Goal: Information Seeking & Learning: Learn about a topic

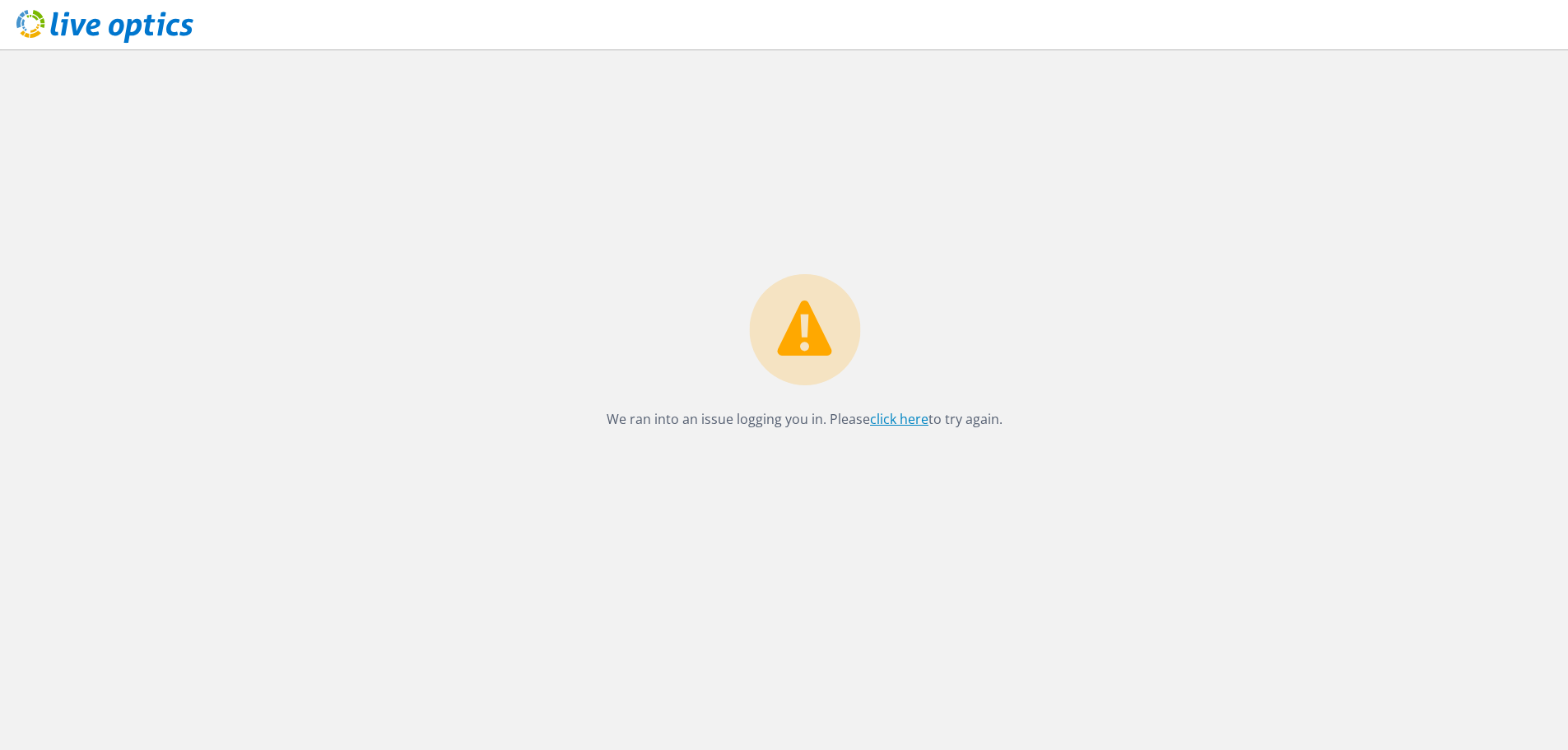
click at [886, 425] on link "click here" at bounding box center [899, 419] width 59 height 18
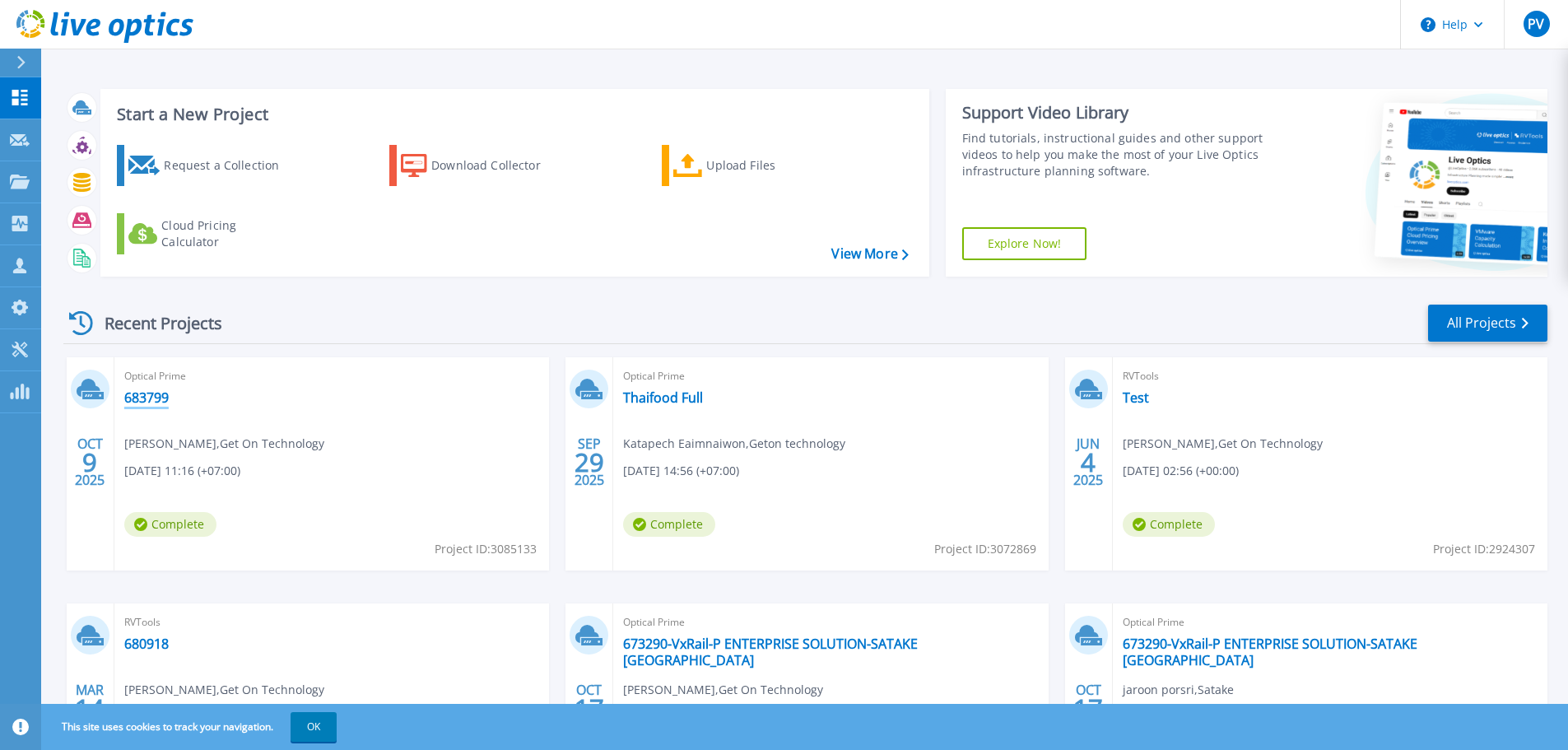
click at [130, 405] on link "683799" at bounding box center [146, 398] width 44 height 17
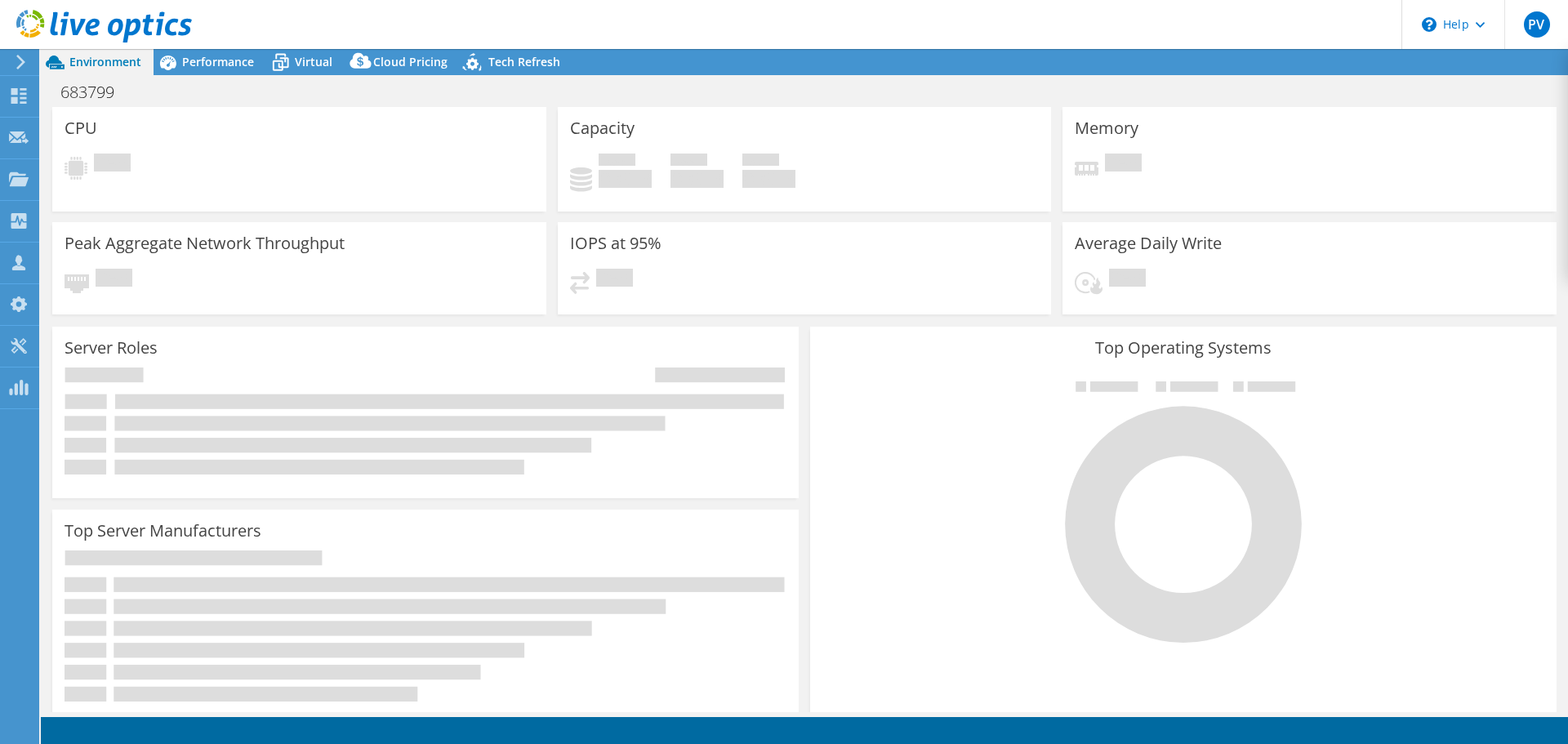
select select "Singapore"
select select "THB"
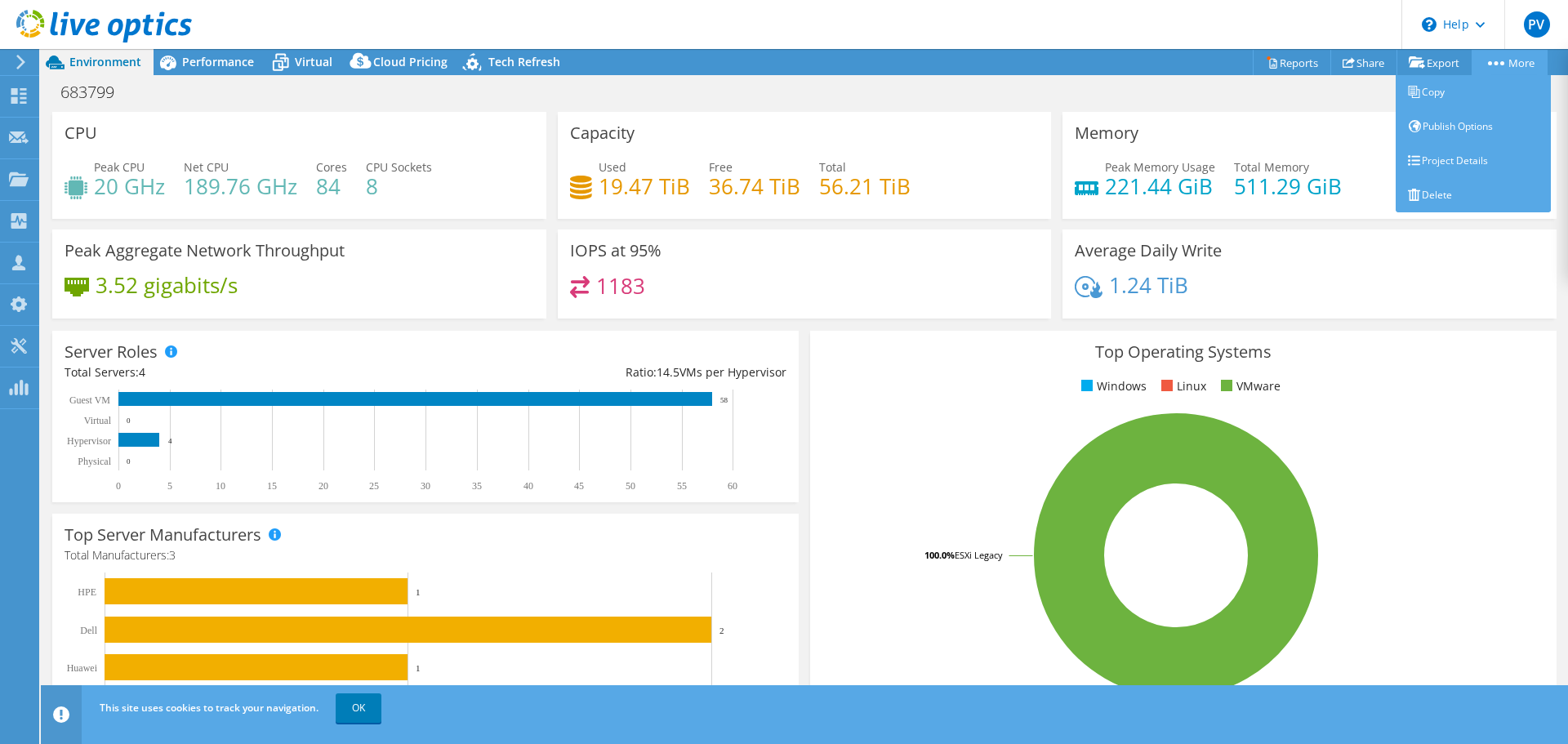
click at [1487, 62] on circle at bounding box center [1489, 63] width 4 height 4
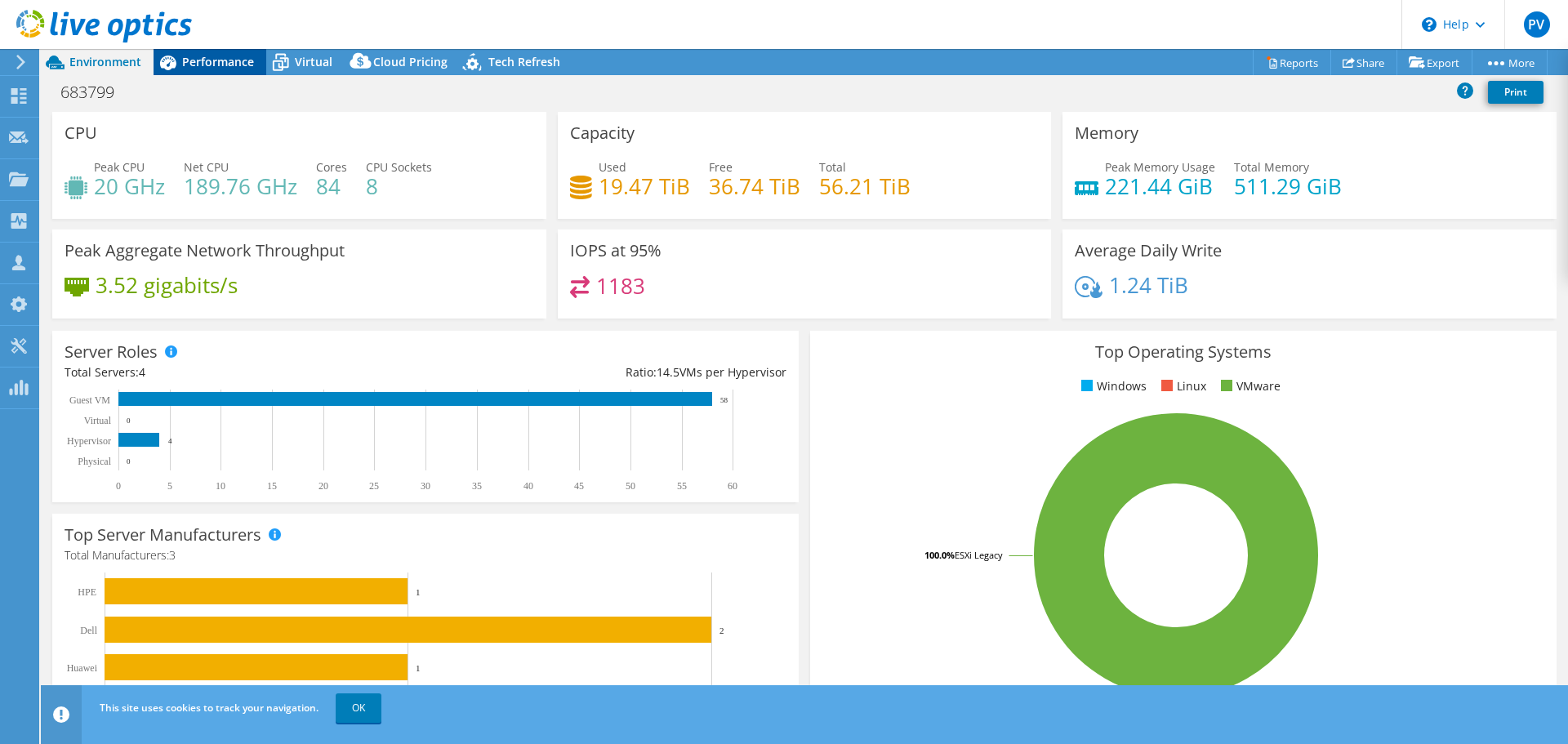
click at [212, 66] on span "Performance" at bounding box center [218, 62] width 72 height 16
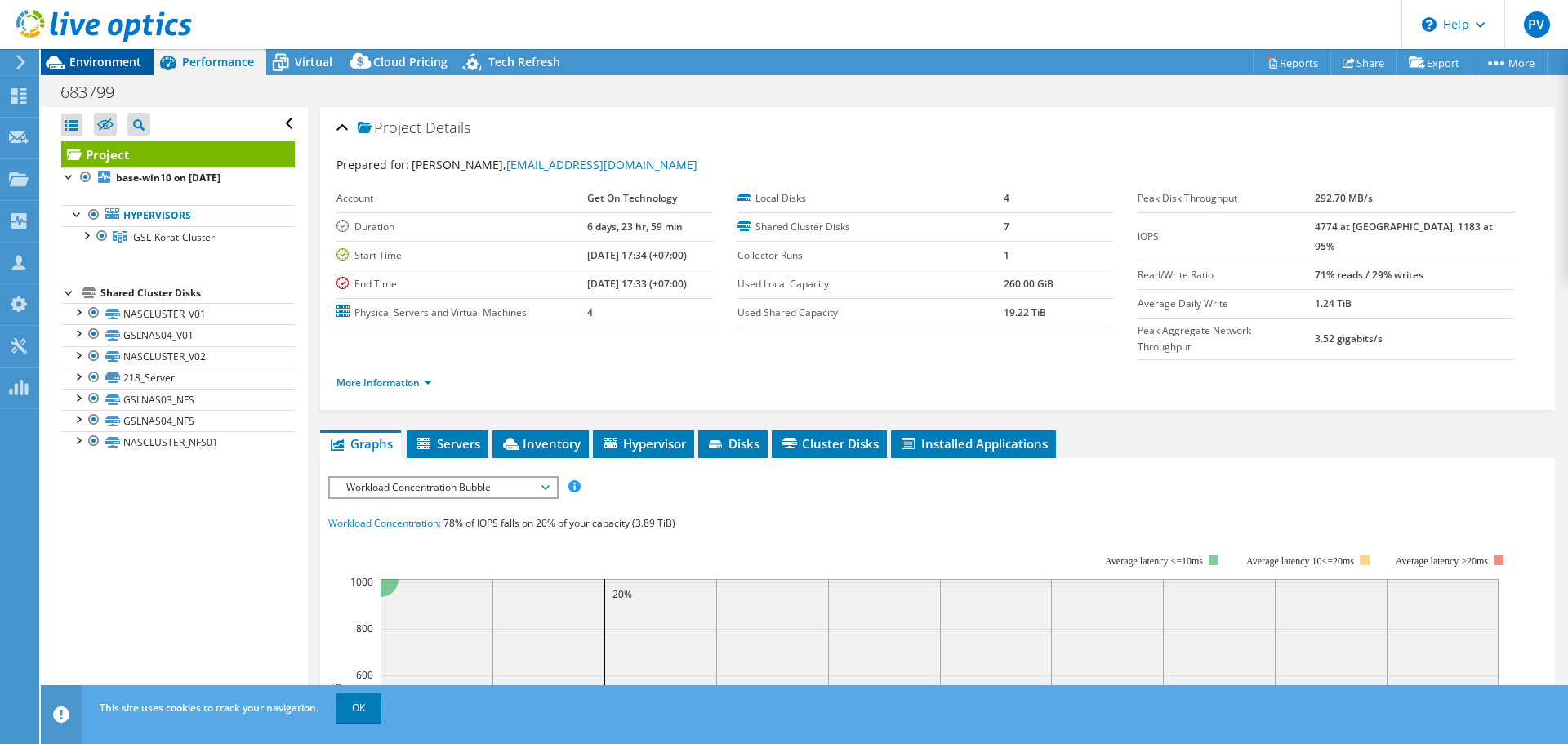
click at [74, 68] on span "Environment" at bounding box center [105, 62] width 72 height 16
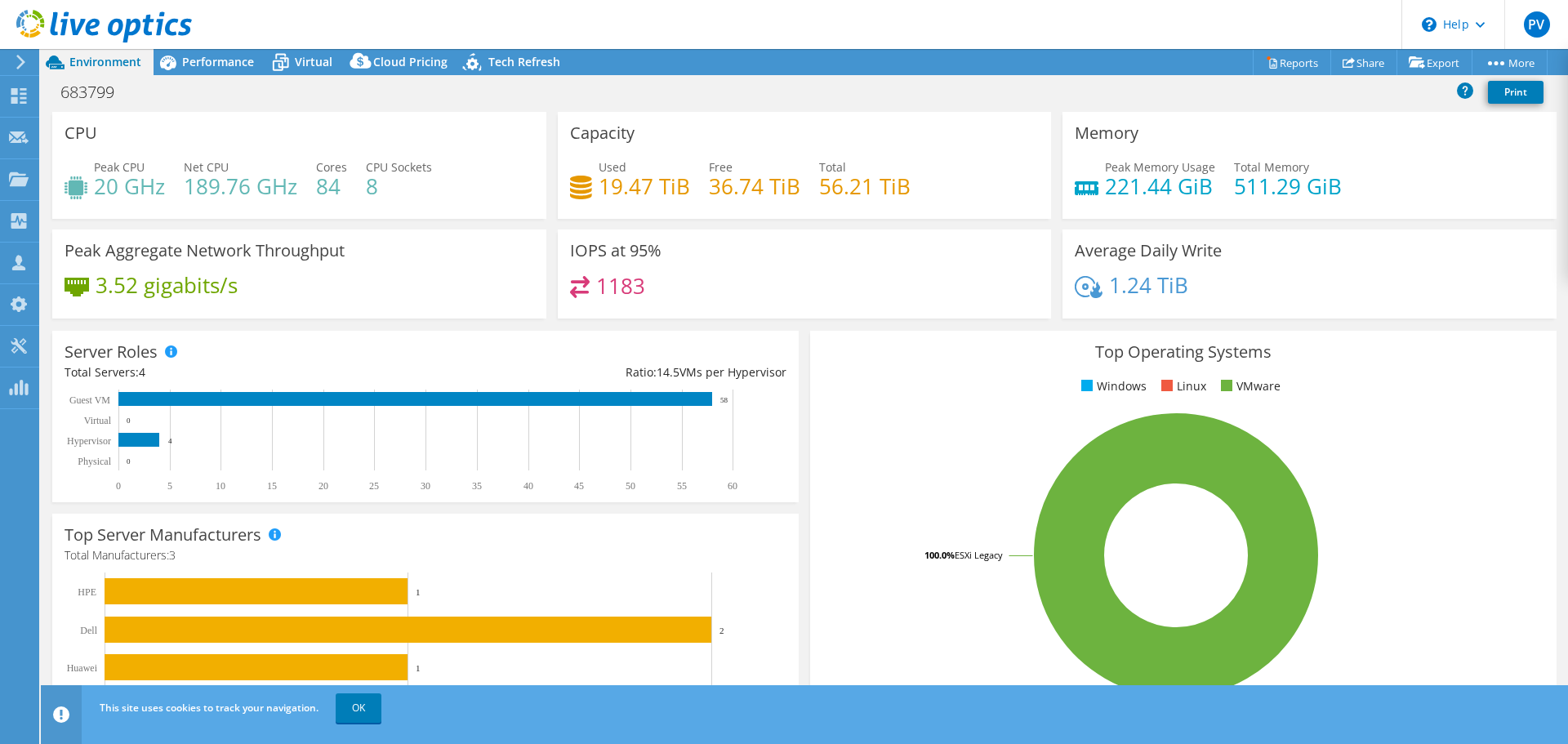
click at [759, 96] on div "683799 Print" at bounding box center [804, 92] width 1526 height 30
click at [655, 178] on h4 "19.47 TiB" at bounding box center [644, 186] width 92 height 18
click at [190, 62] on span "Performance" at bounding box center [218, 62] width 72 height 16
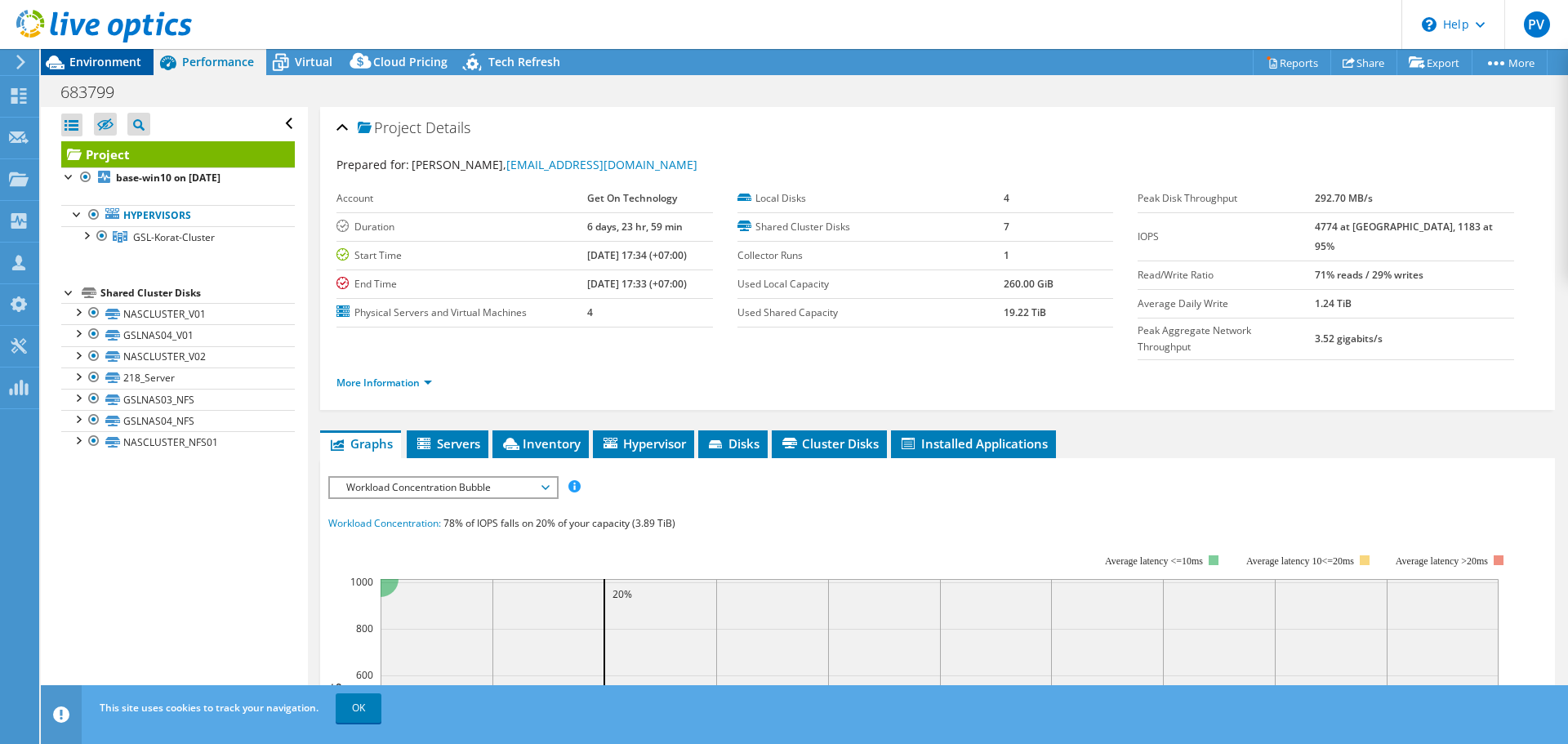
click at [76, 63] on span "Environment" at bounding box center [105, 62] width 72 height 16
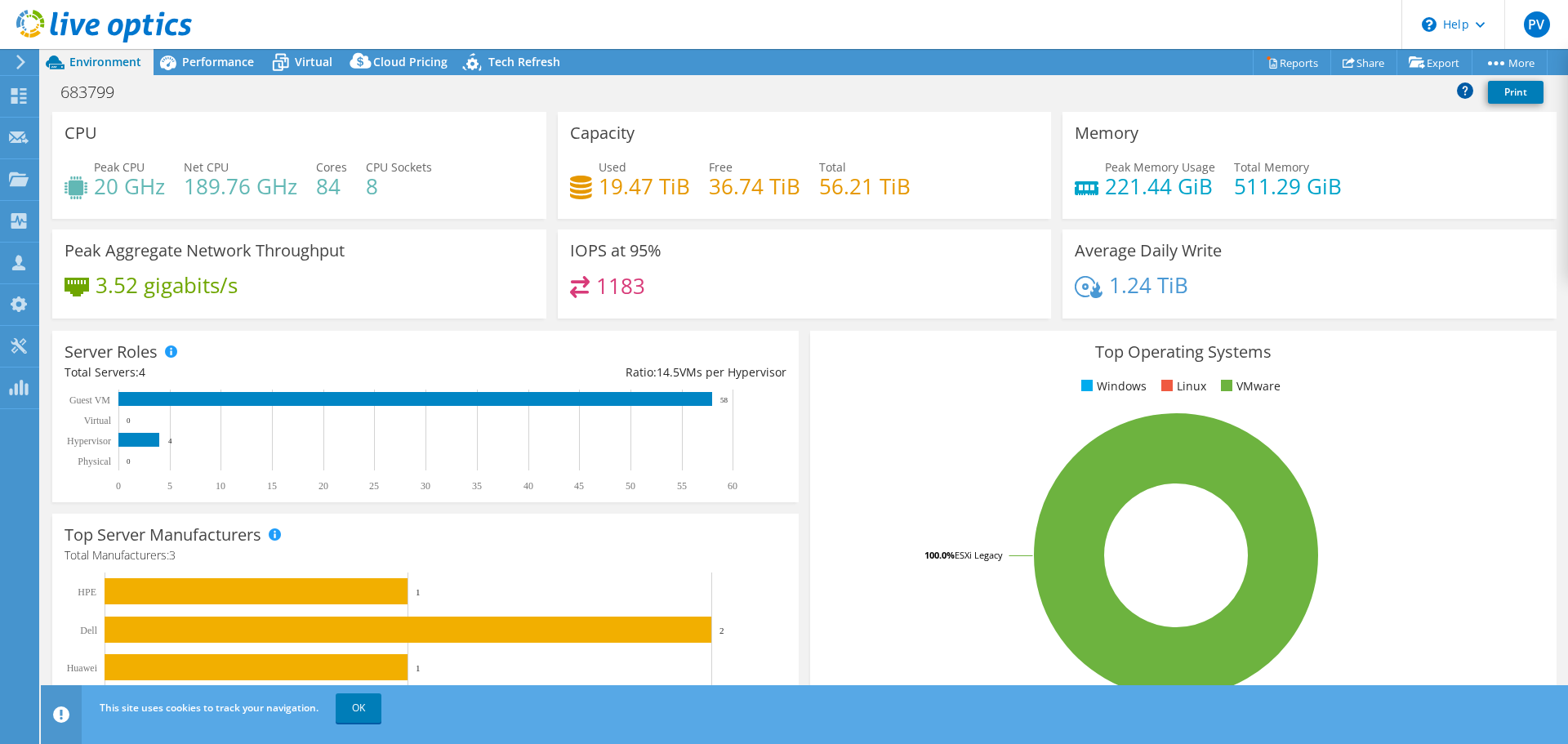
click at [1467, 89] on icon at bounding box center [1465, 91] width 17 height 17
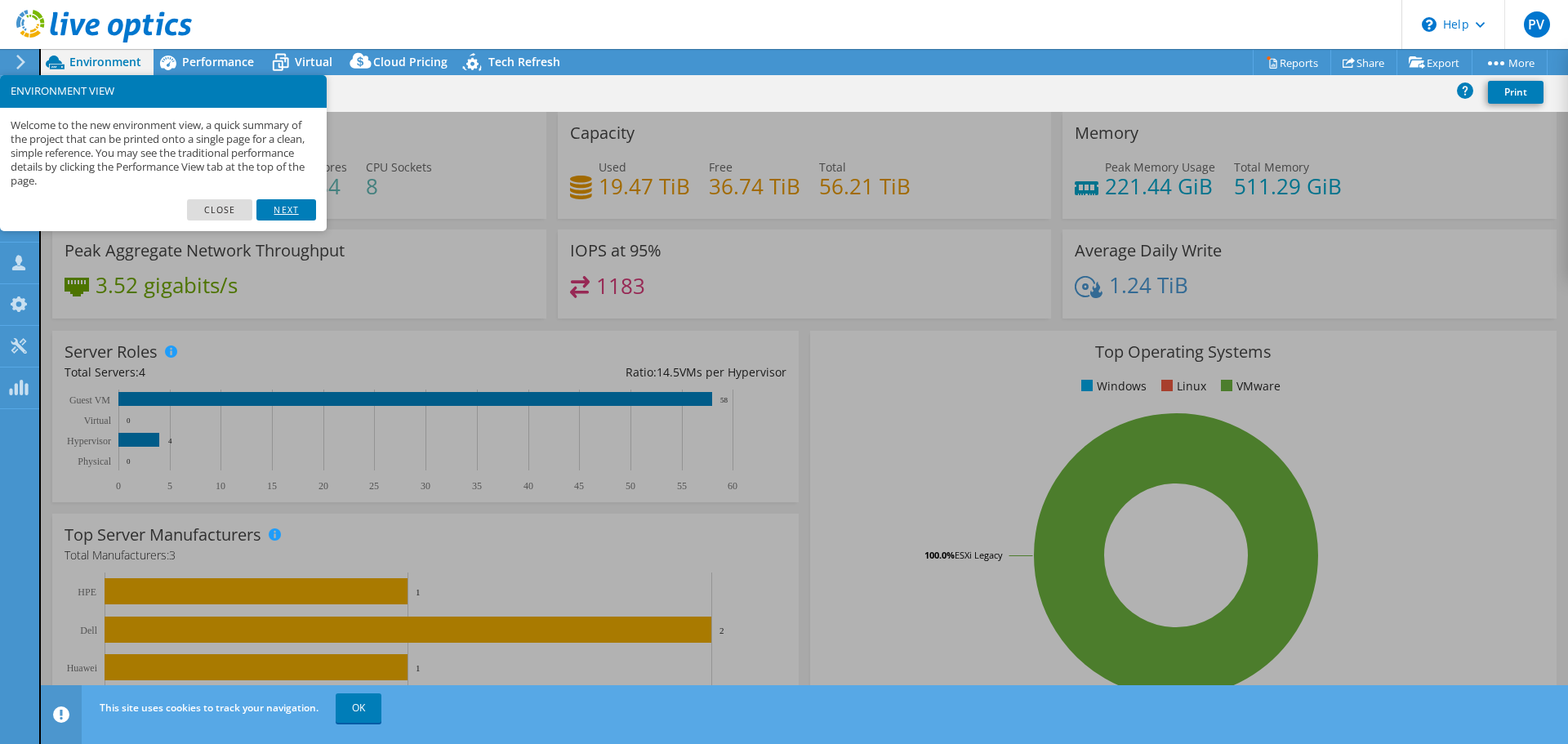
click at [276, 213] on link "Next" at bounding box center [285, 210] width 59 height 22
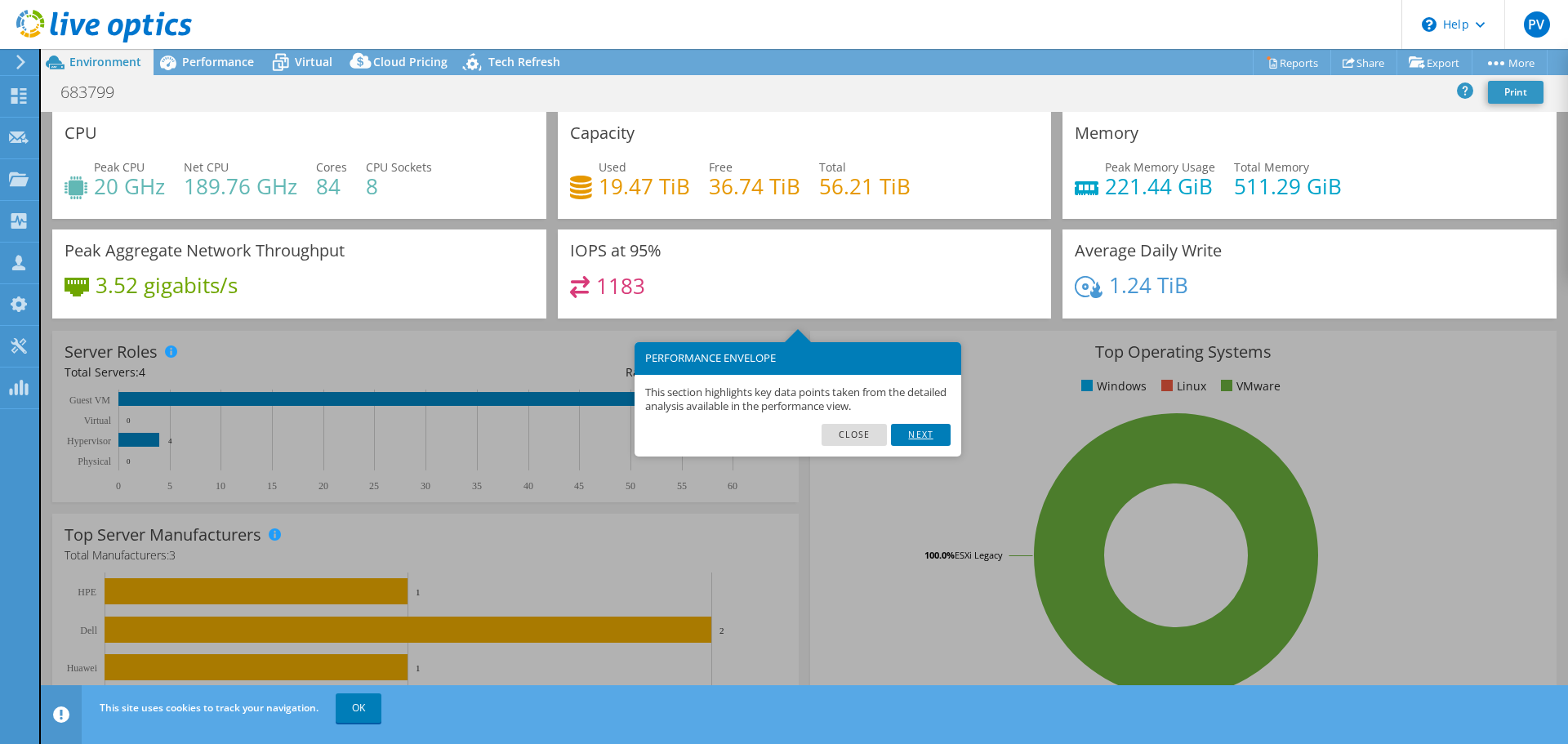
click at [921, 431] on link "Next" at bounding box center [920, 434] width 59 height 22
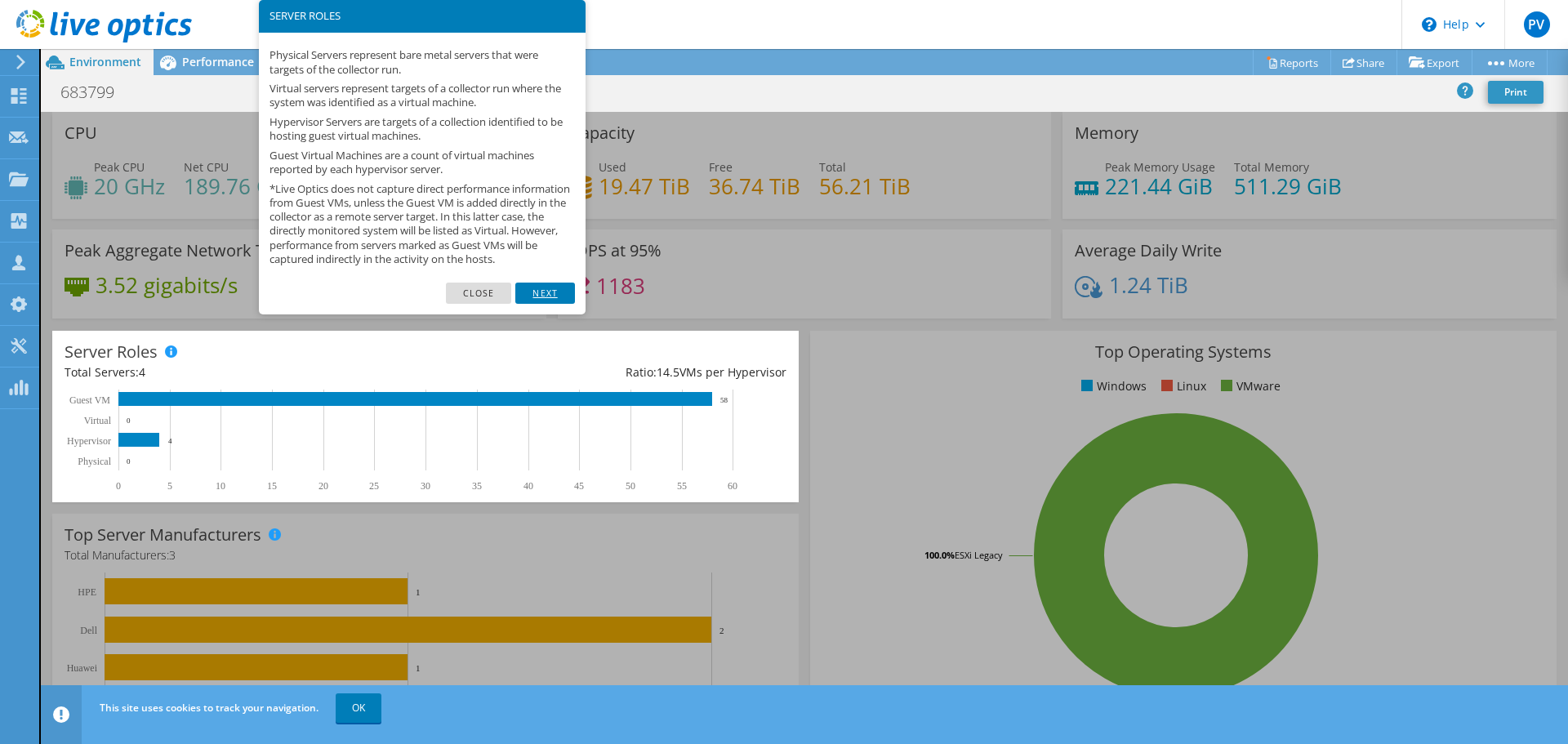
click at [561, 304] on link "Next" at bounding box center [544, 294] width 59 height 22
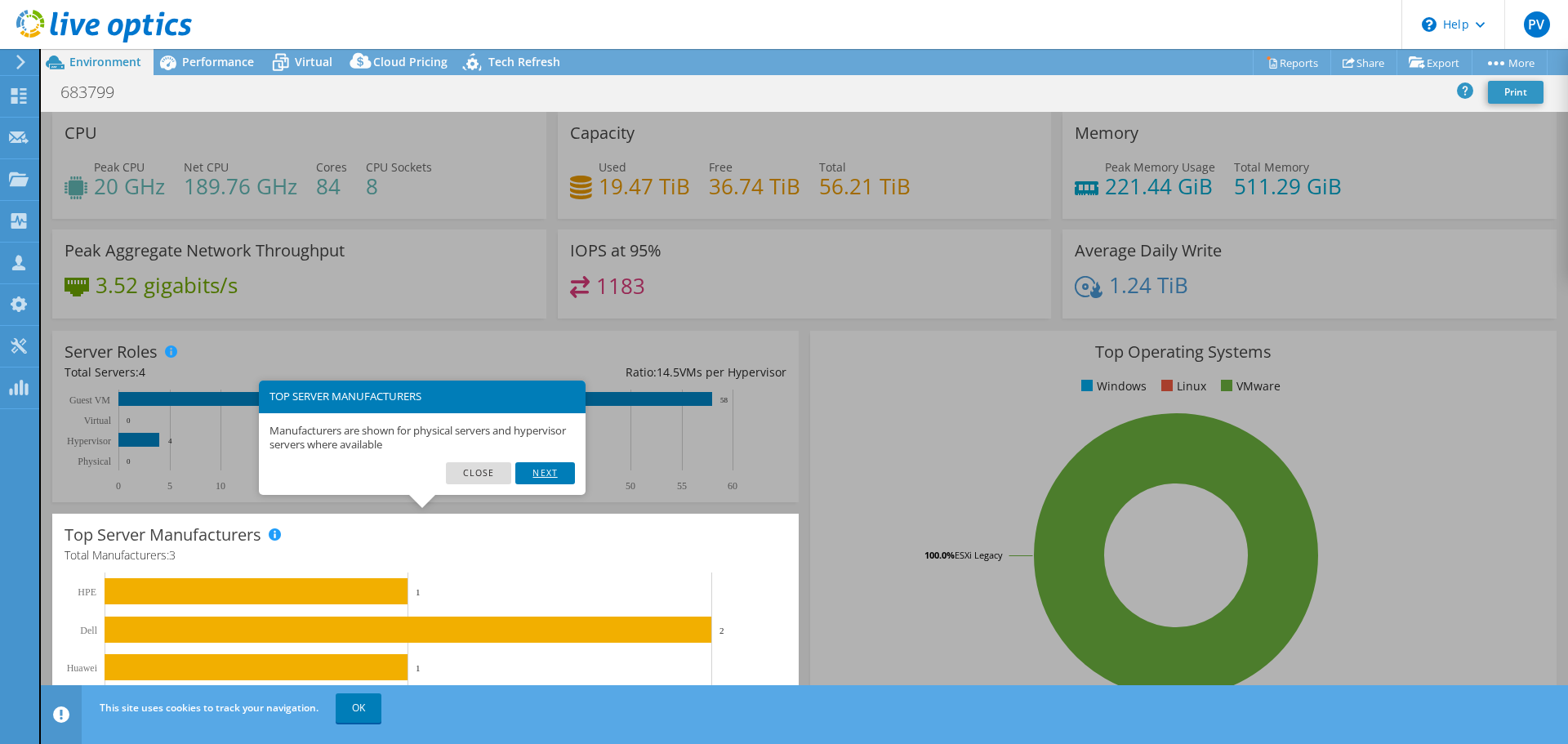
click at [558, 474] on link "Next" at bounding box center [544, 474] width 59 height 22
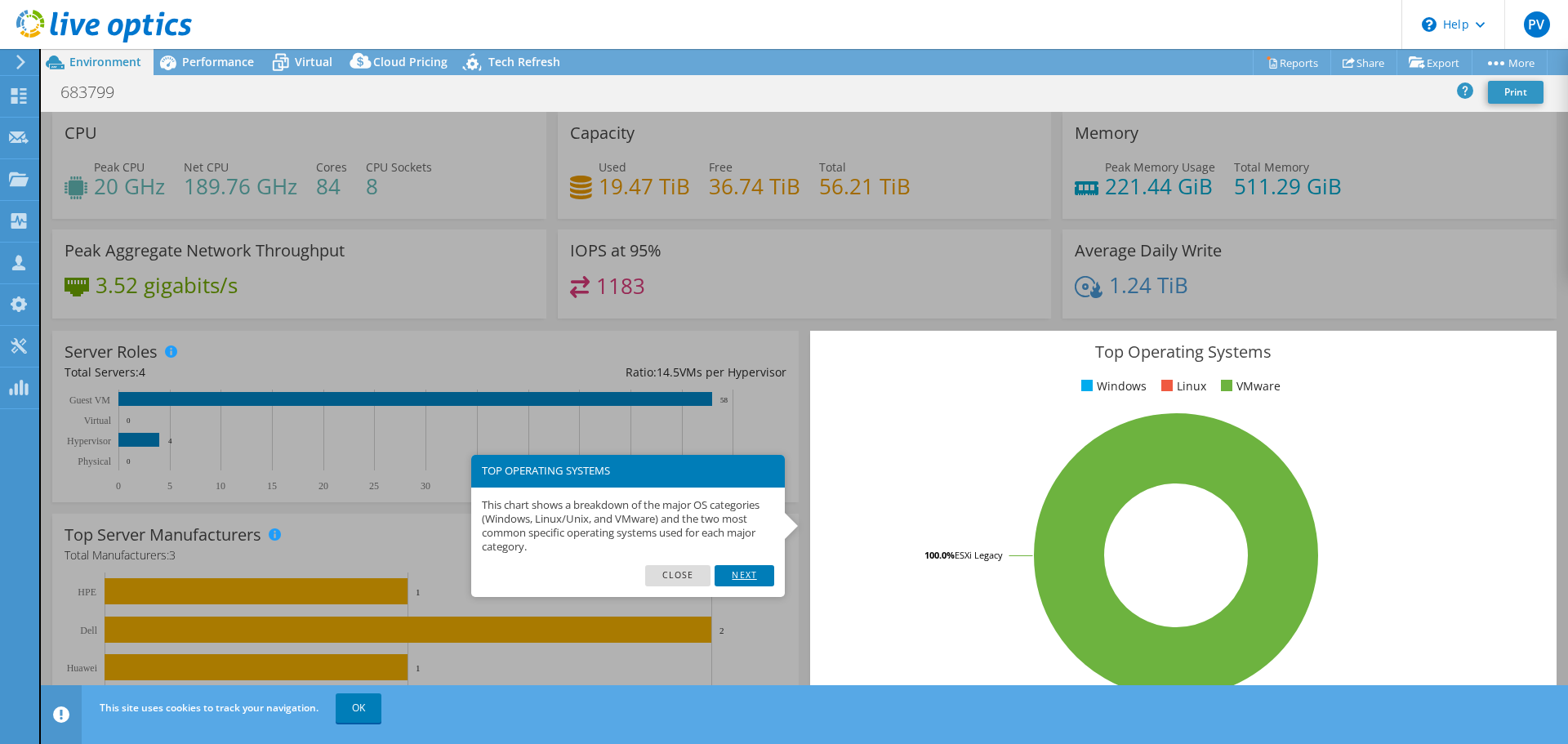
click at [743, 578] on link "Next" at bounding box center [744, 576] width 59 height 22
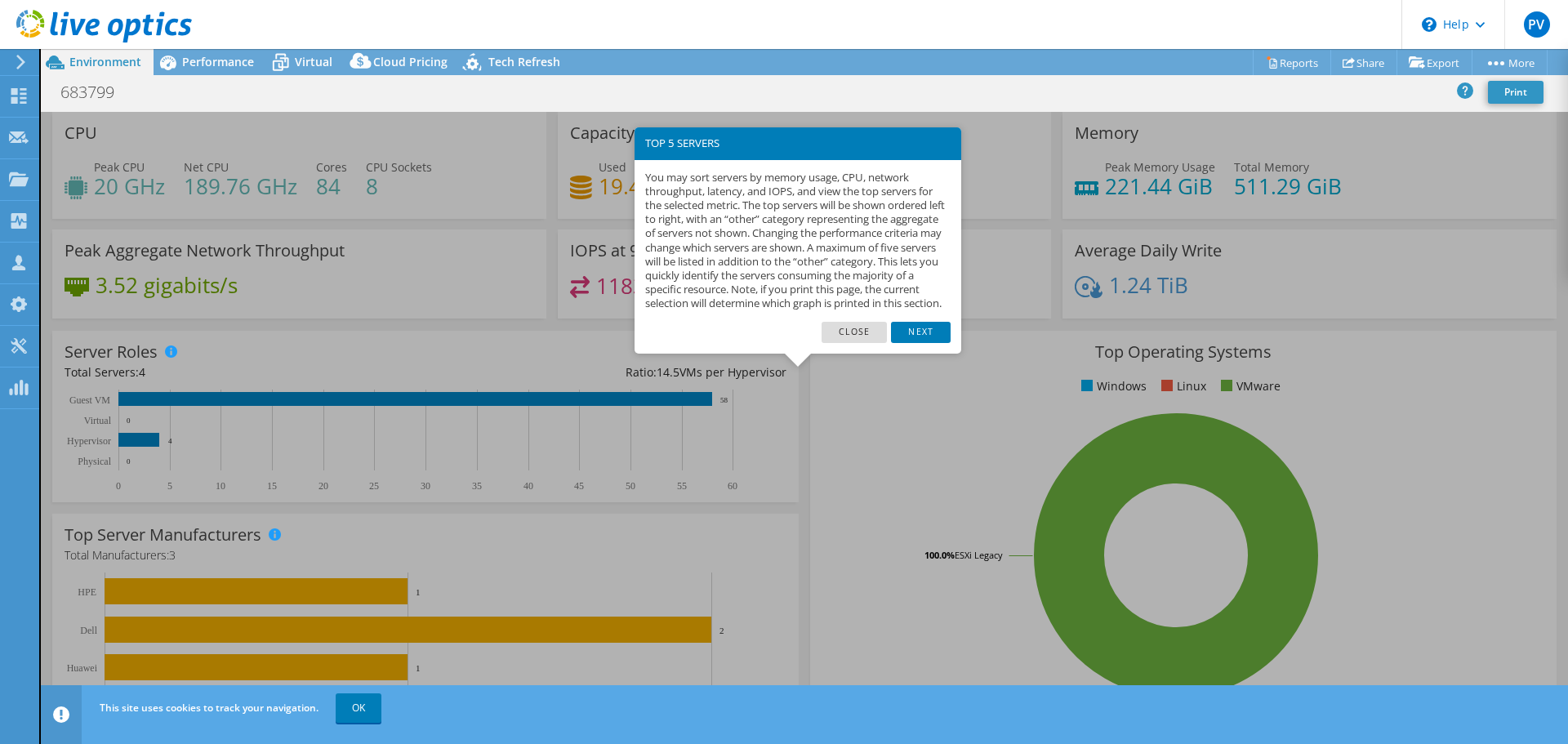
scroll to position [346, 0]
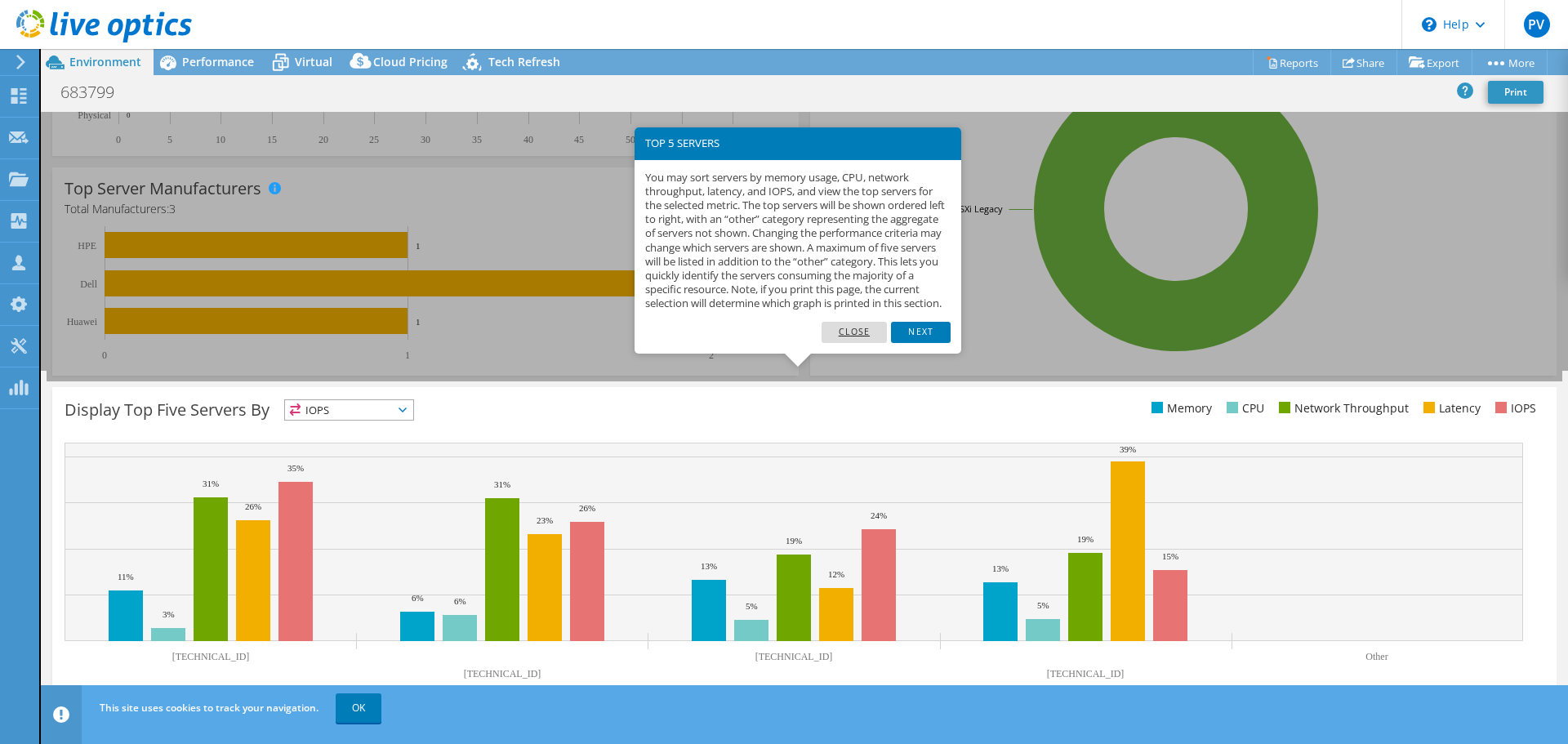
click at [860, 343] on link "Close" at bounding box center [854, 333] width 67 height 22
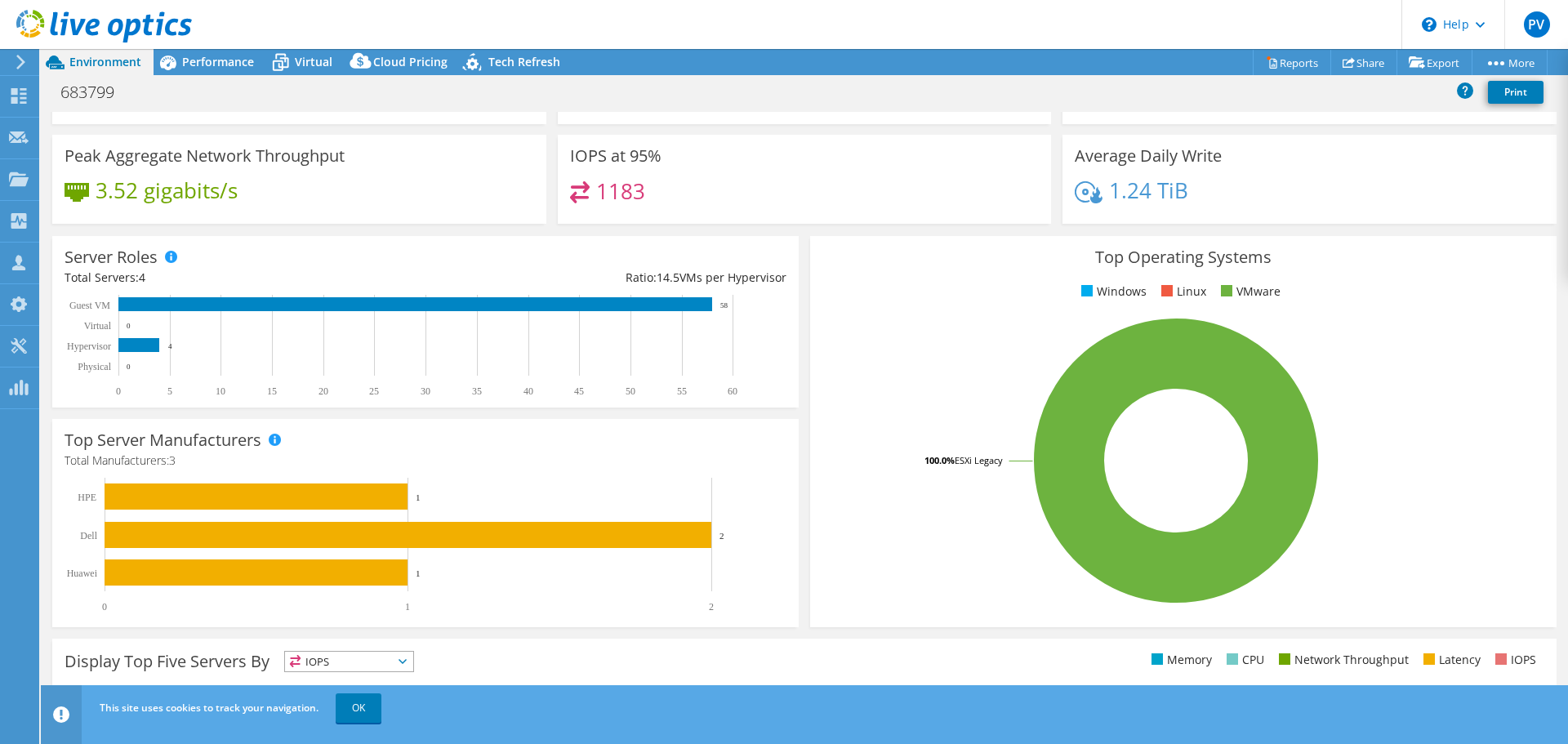
scroll to position [0, 0]
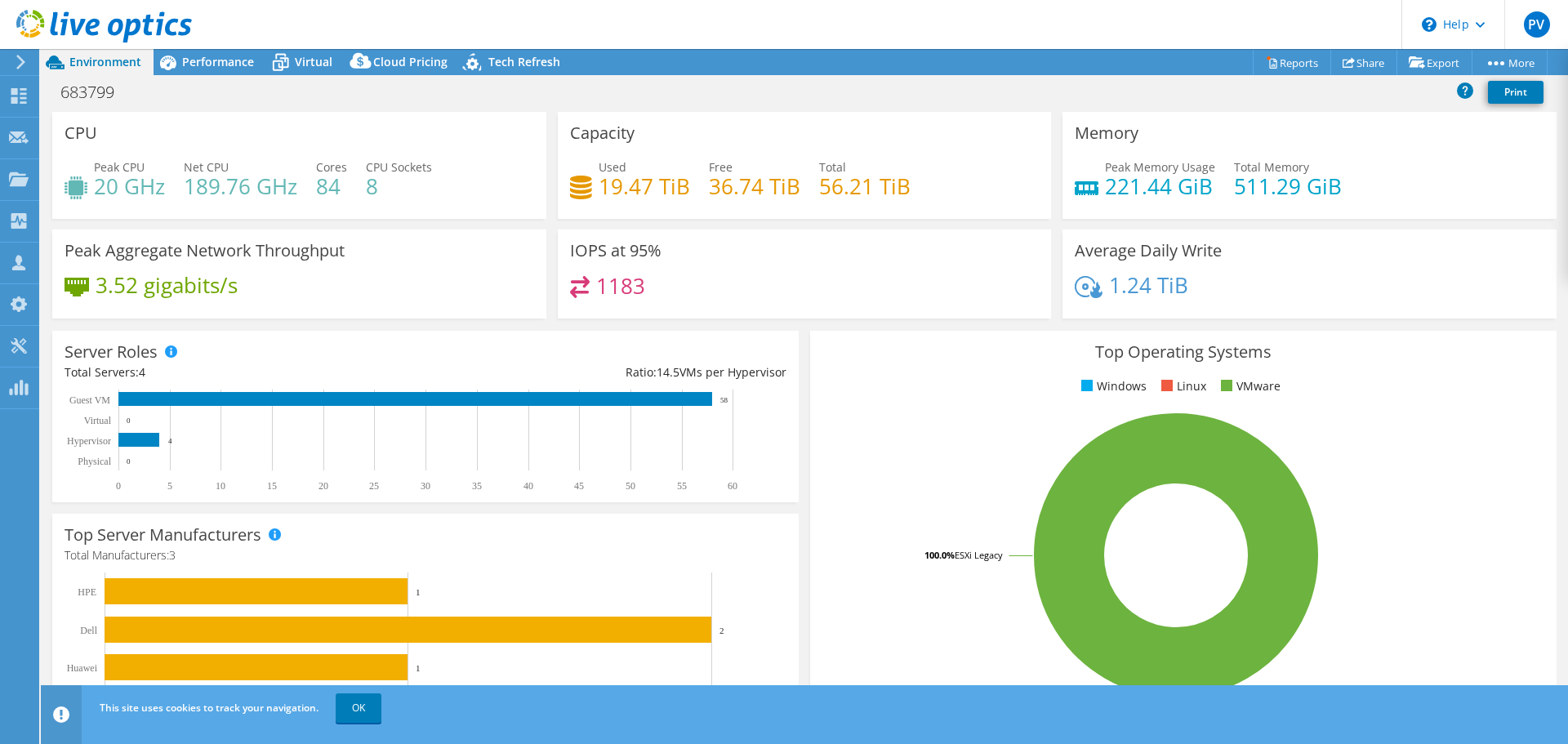
click at [710, 188] on h4 "36.74 TiB" at bounding box center [754, 186] width 92 height 18
click at [636, 194] on h4 "19.47 TiB" at bounding box center [644, 186] width 92 height 18
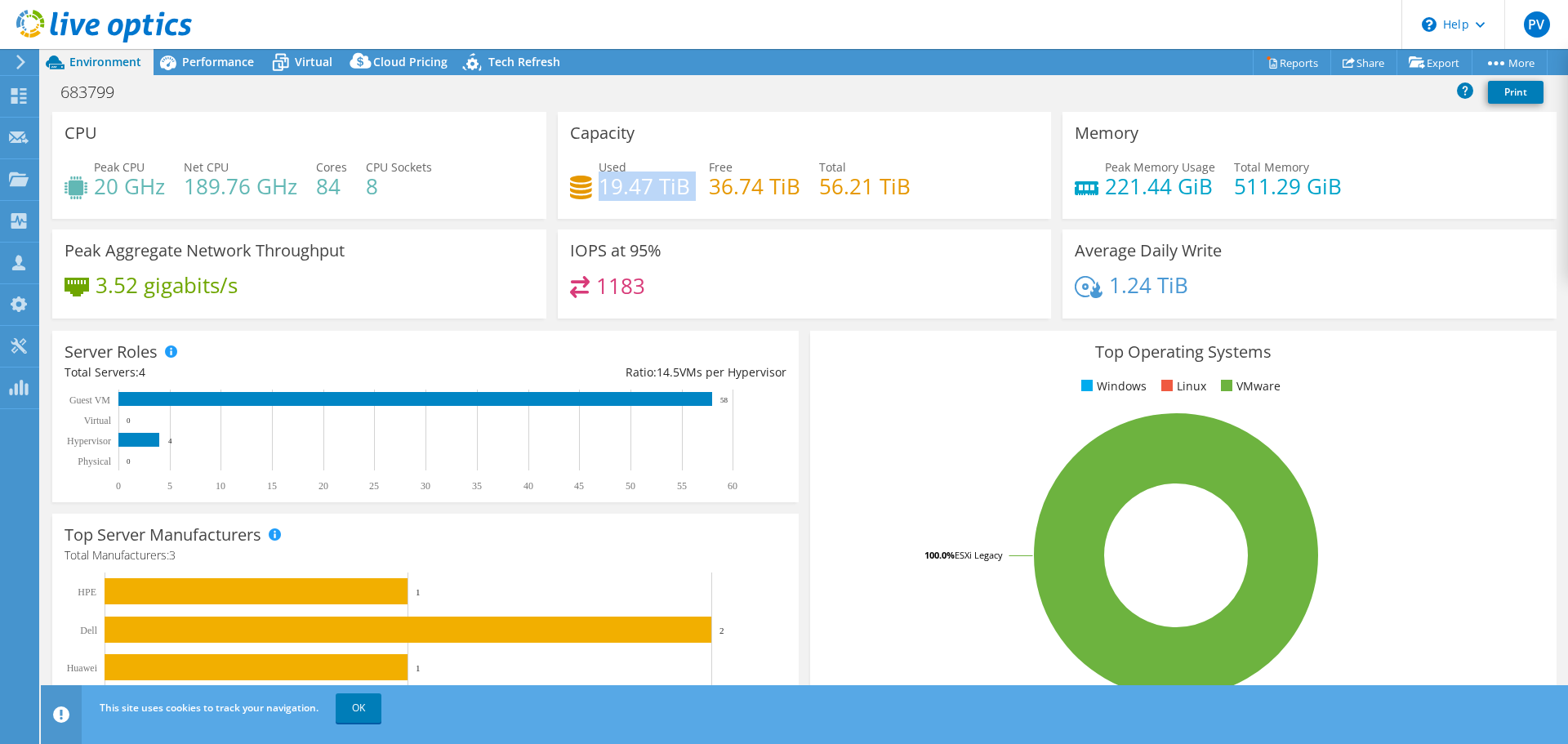
click at [636, 194] on h4 "19.47 TiB" at bounding box center [644, 186] width 92 height 18
click at [601, 181] on h4 "19.47 TiB" at bounding box center [644, 186] width 92 height 18
click at [628, 191] on h4 "19.47 TiB" at bounding box center [644, 186] width 92 height 18
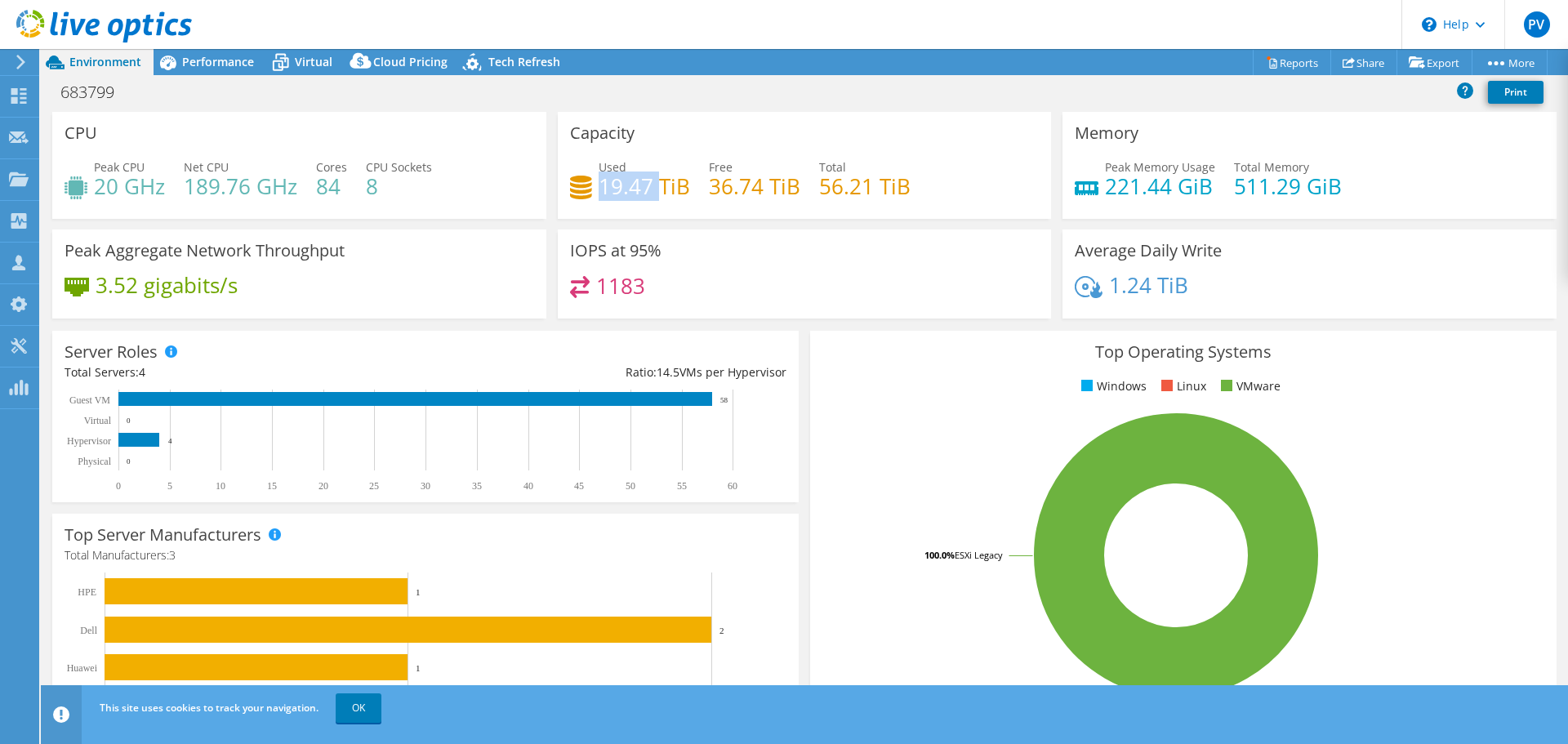
click at [628, 191] on h4 "19.47 TiB" at bounding box center [644, 186] width 92 height 18
click at [732, 185] on h4 "36.74 TiB" at bounding box center [754, 186] width 92 height 18
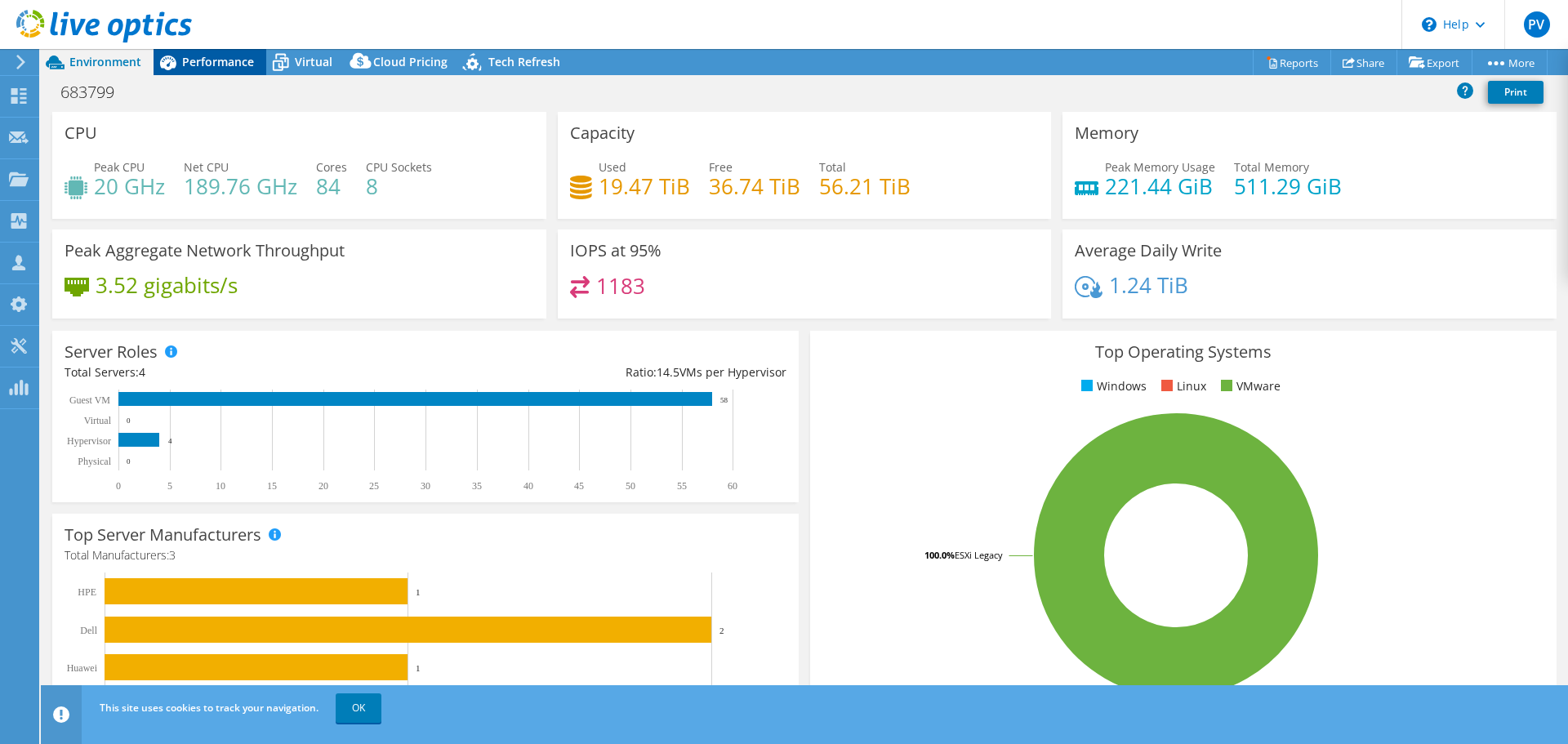
click at [238, 62] on span "Performance" at bounding box center [218, 62] width 72 height 16
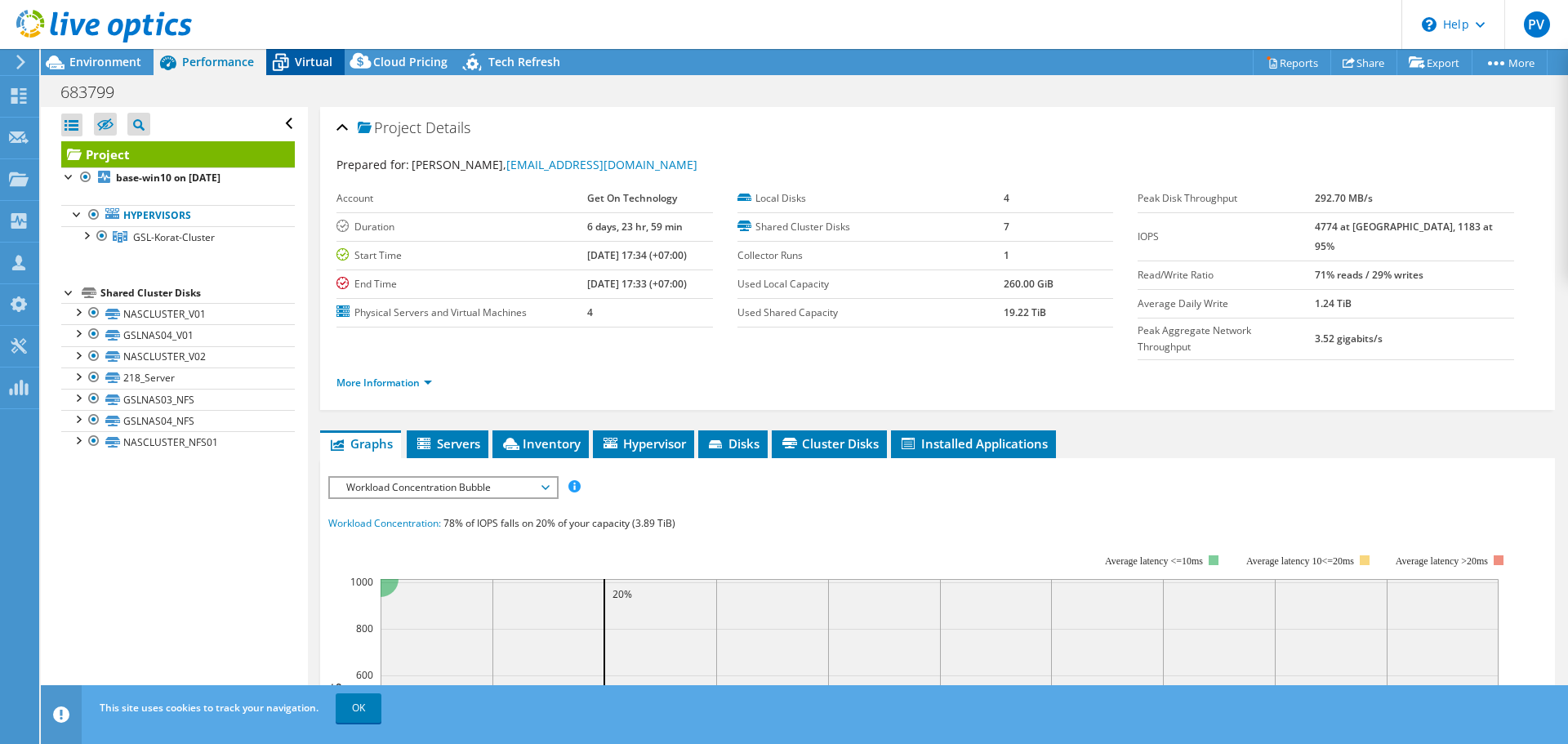
click at [323, 63] on span "Virtual" at bounding box center [313, 62] width 37 height 16
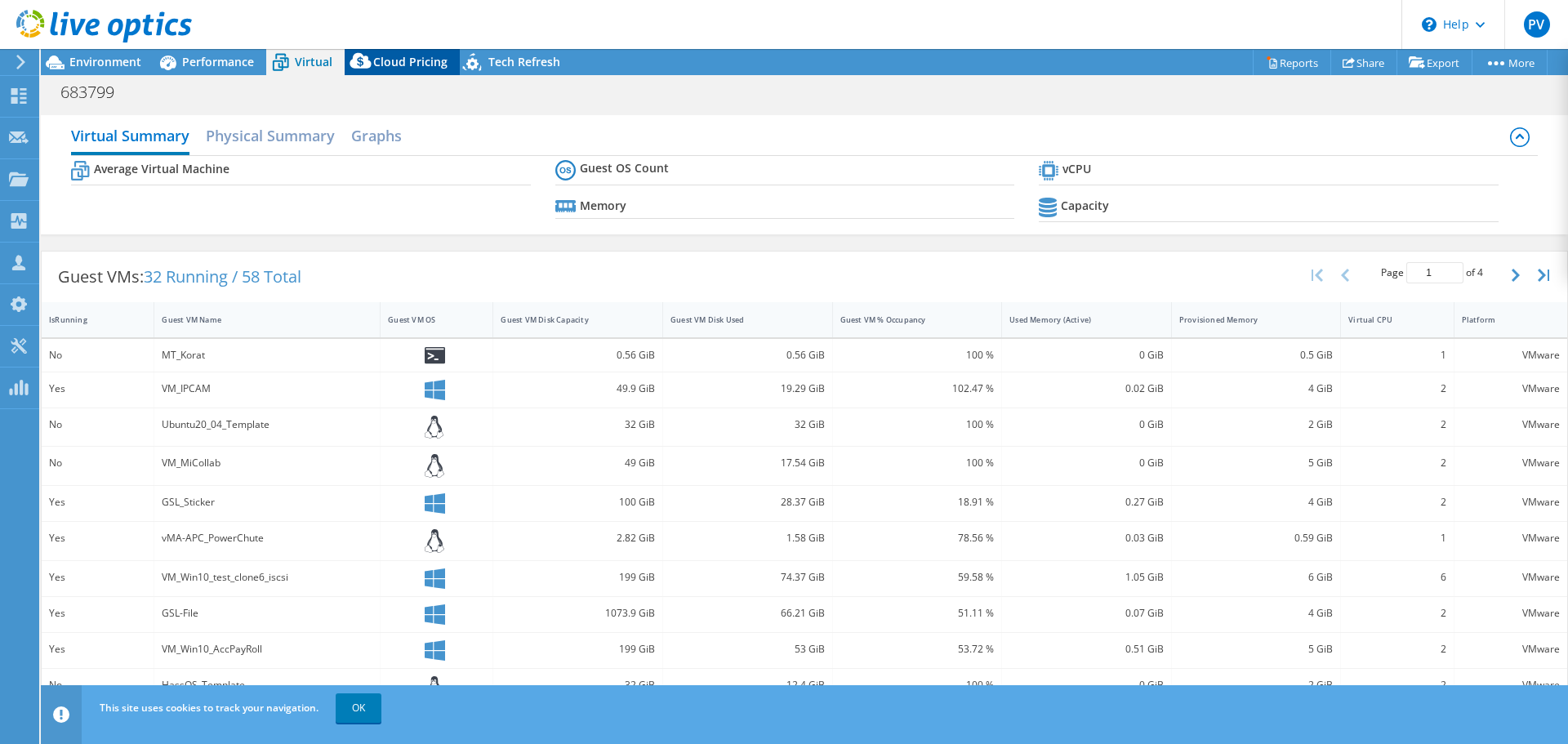
click at [421, 59] on span "Cloud Pricing" at bounding box center [410, 62] width 74 height 16
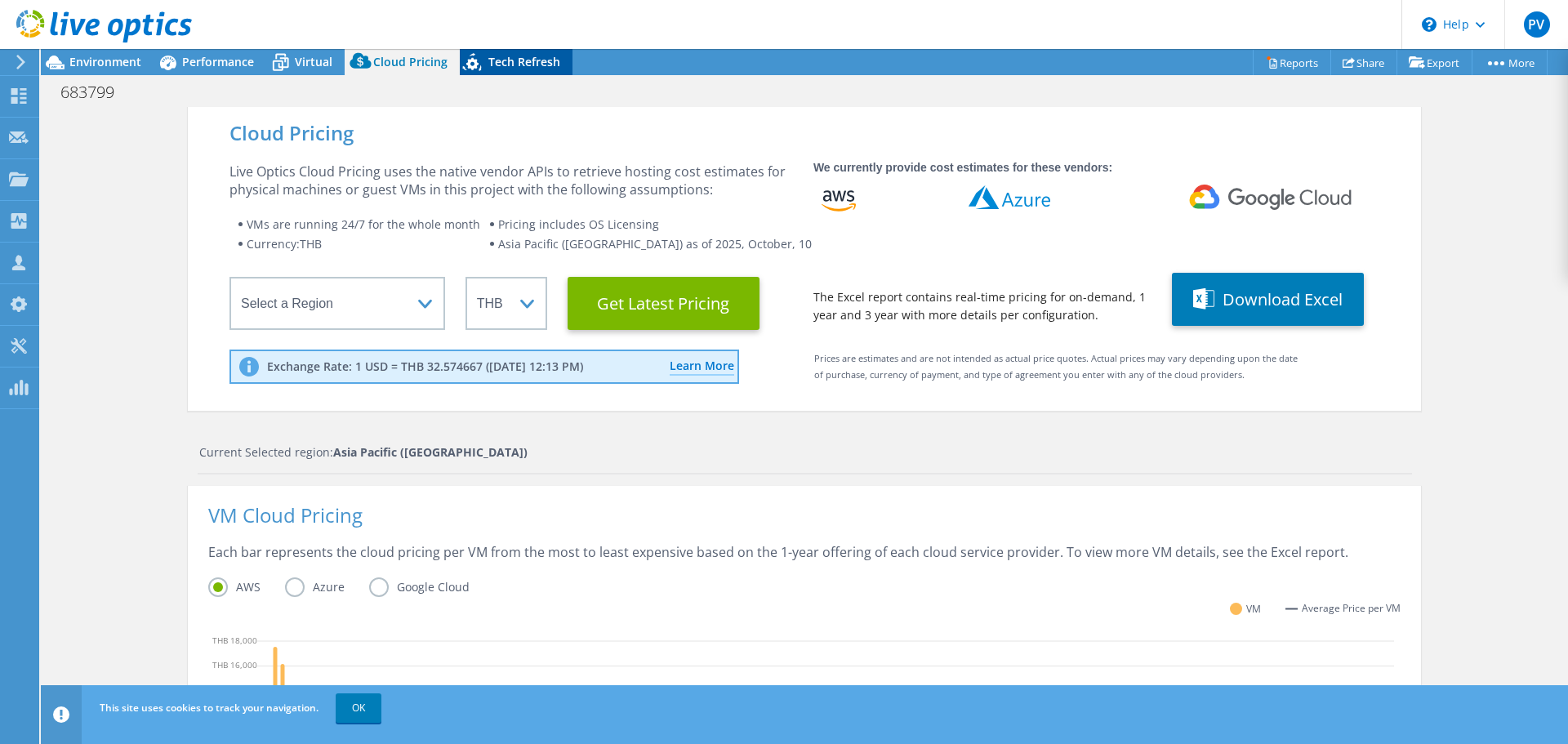
click at [529, 62] on span "Tech Refresh" at bounding box center [524, 62] width 72 height 16
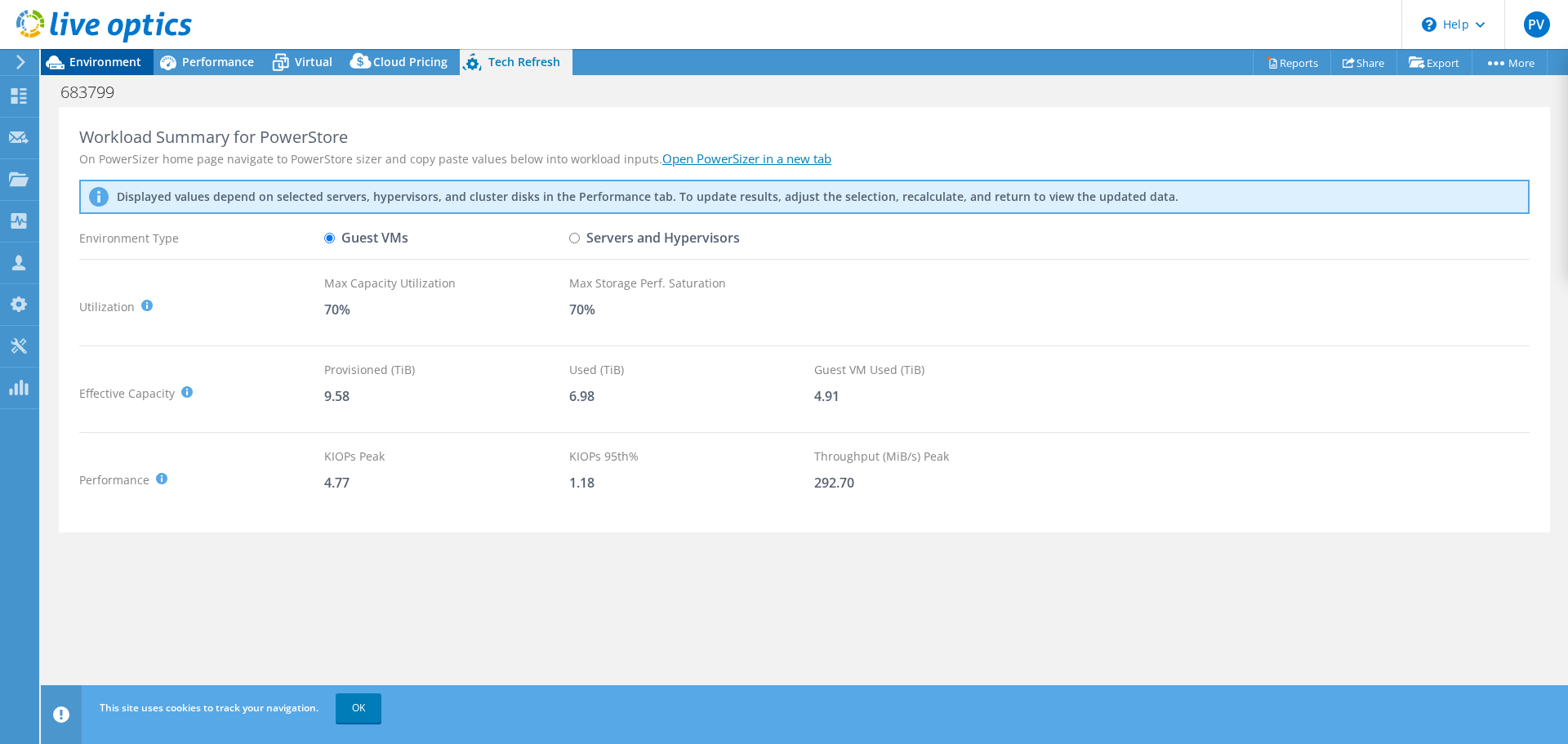
click at [136, 60] on span "Environment" at bounding box center [105, 62] width 72 height 16
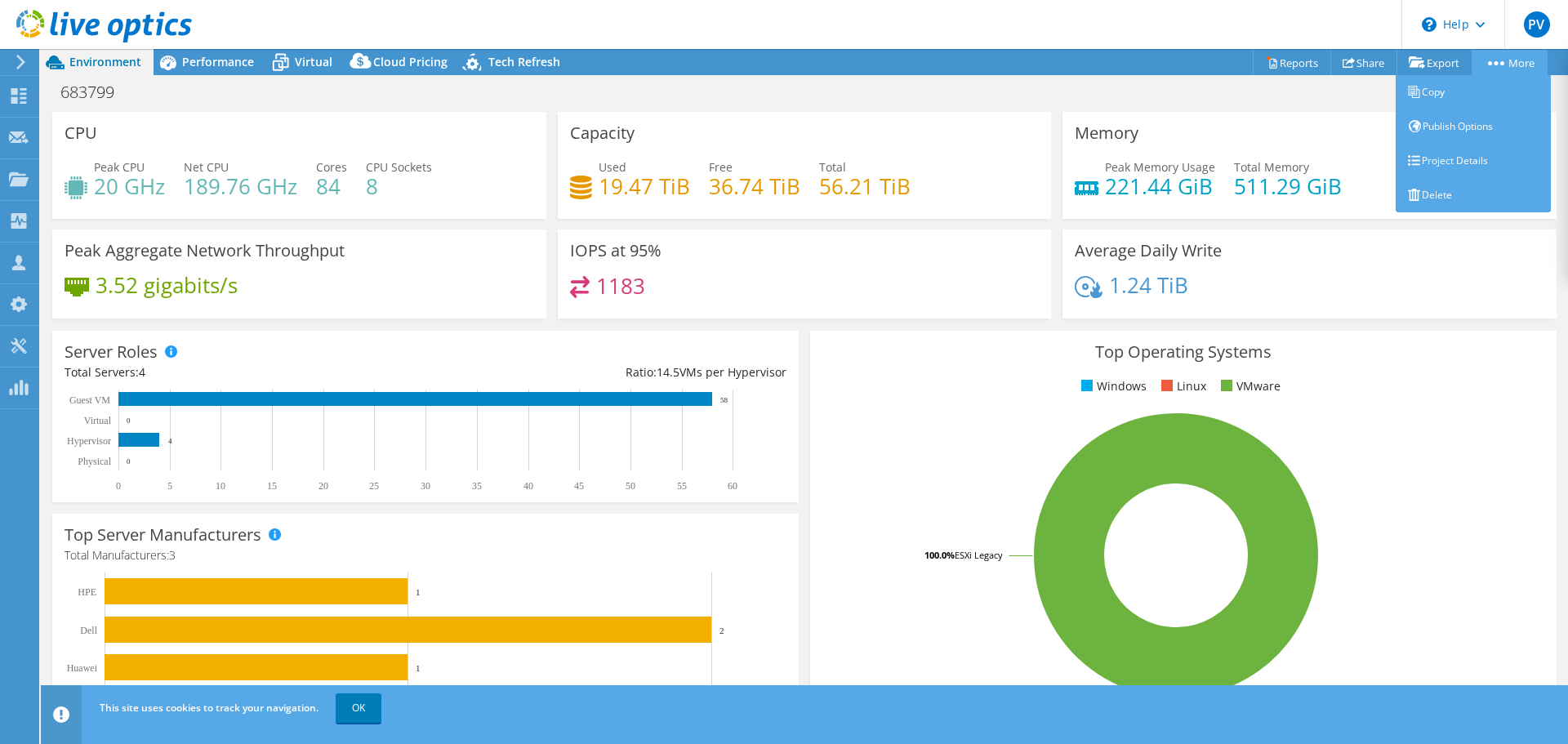
click at [1501, 61] on link "More" at bounding box center [1509, 62] width 76 height 25
click at [1456, 165] on link "Project Details" at bounding box center [1472, 161] width 155 height 34
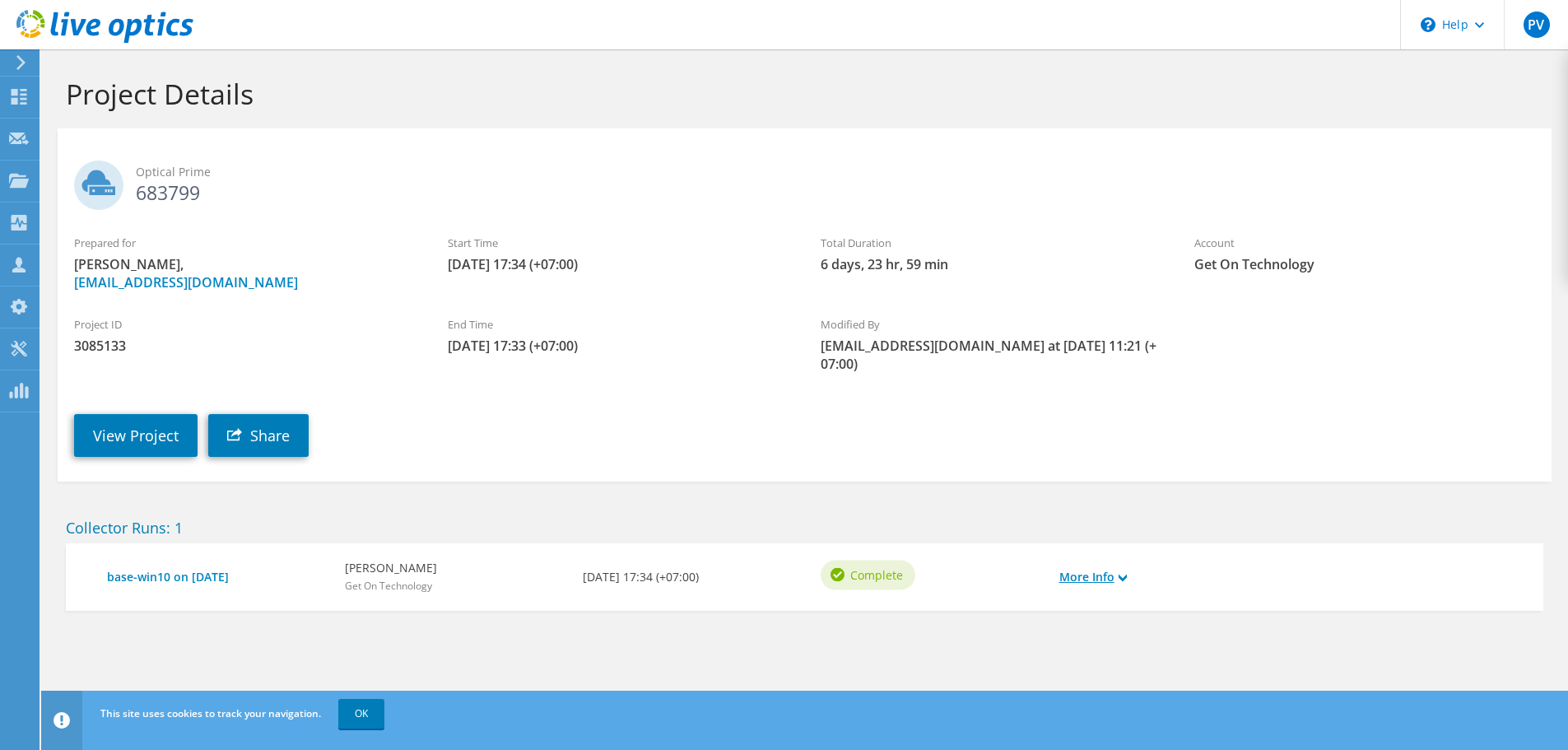
click at [1125, 568] on link "More Info" at bounding box center [1093, 577] width 67 height 18
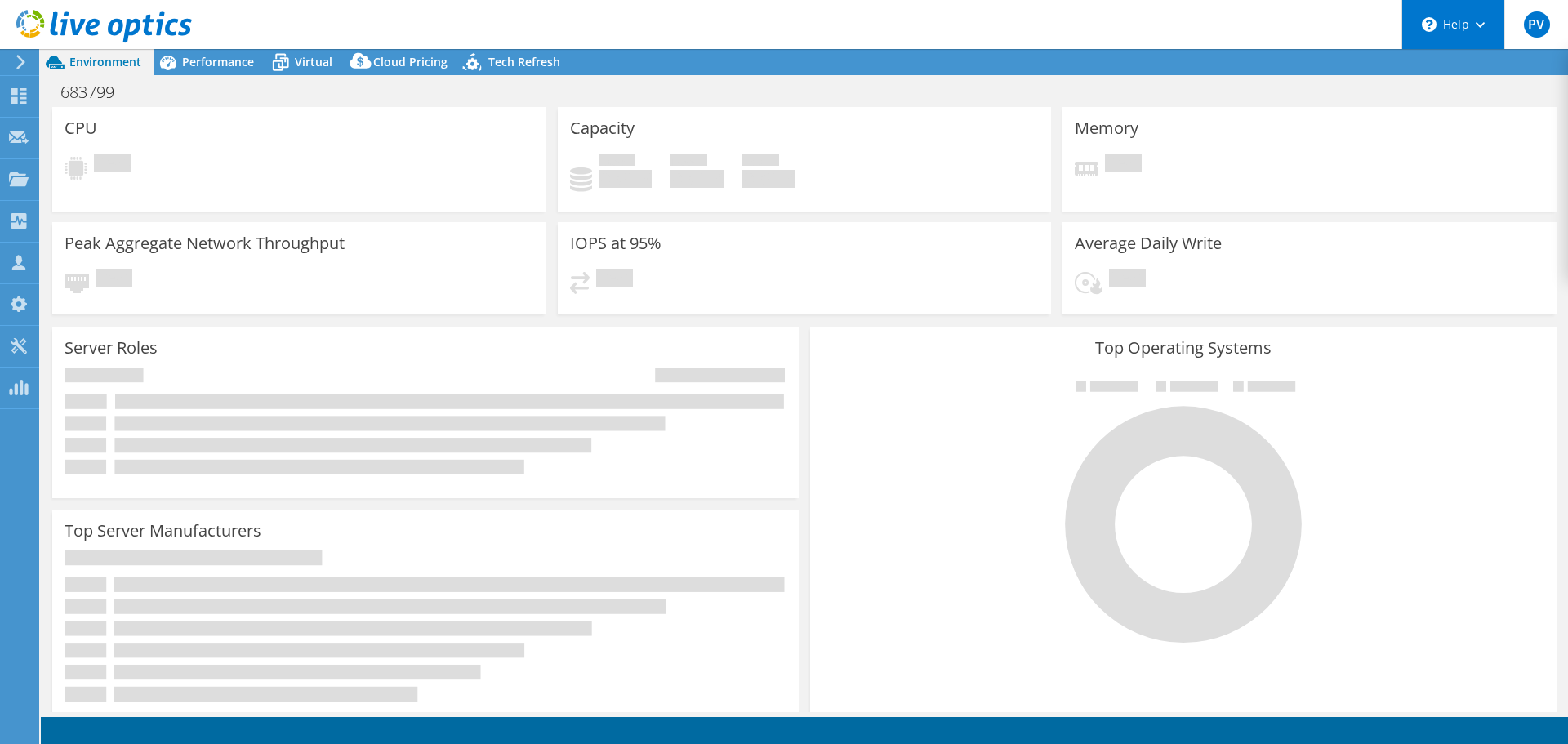
select select "[GEOGRAPHIC_DATA]"
select select "THB"
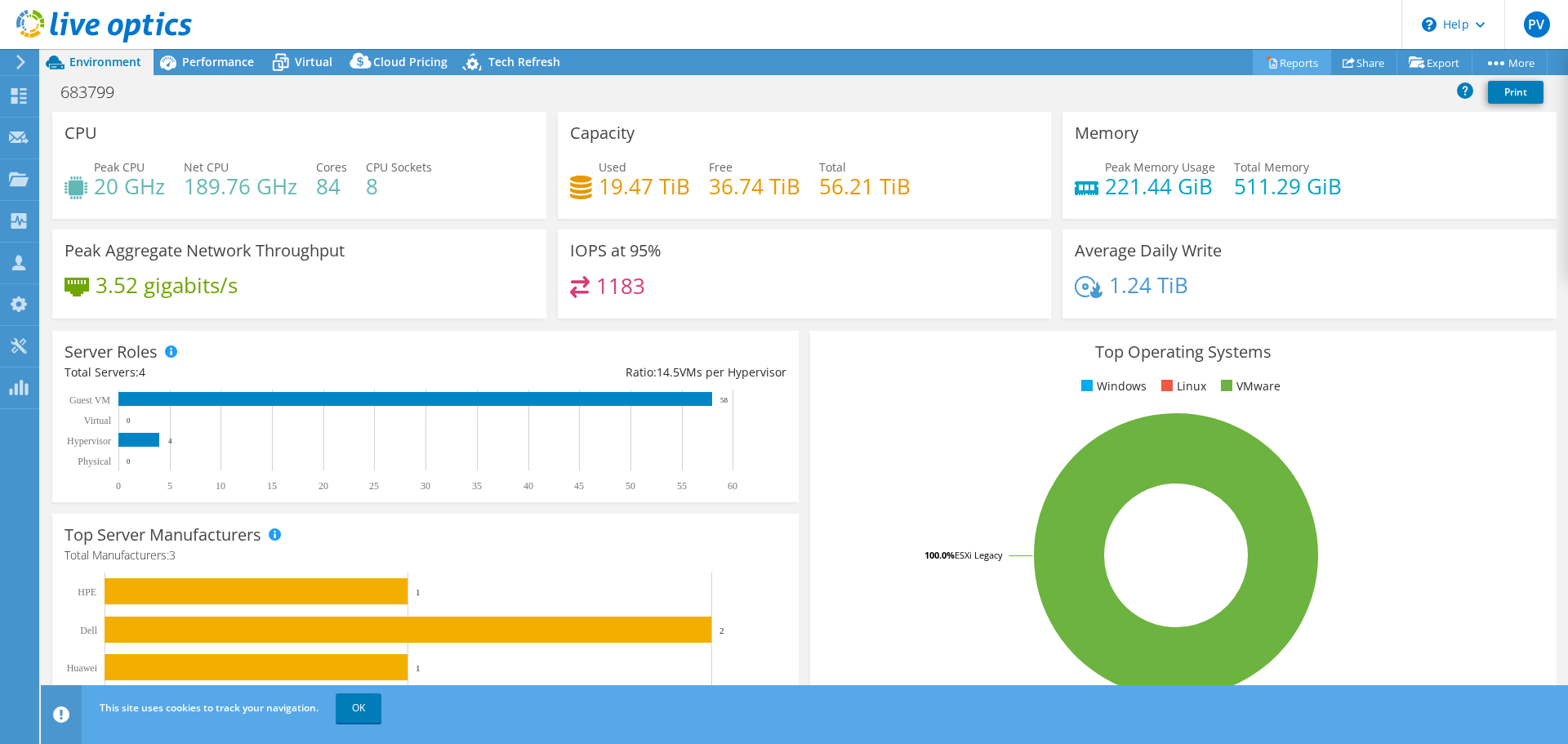
click at [1303, 62] on link "Reports" at bounding box center [1292, 62] width 78 height 25
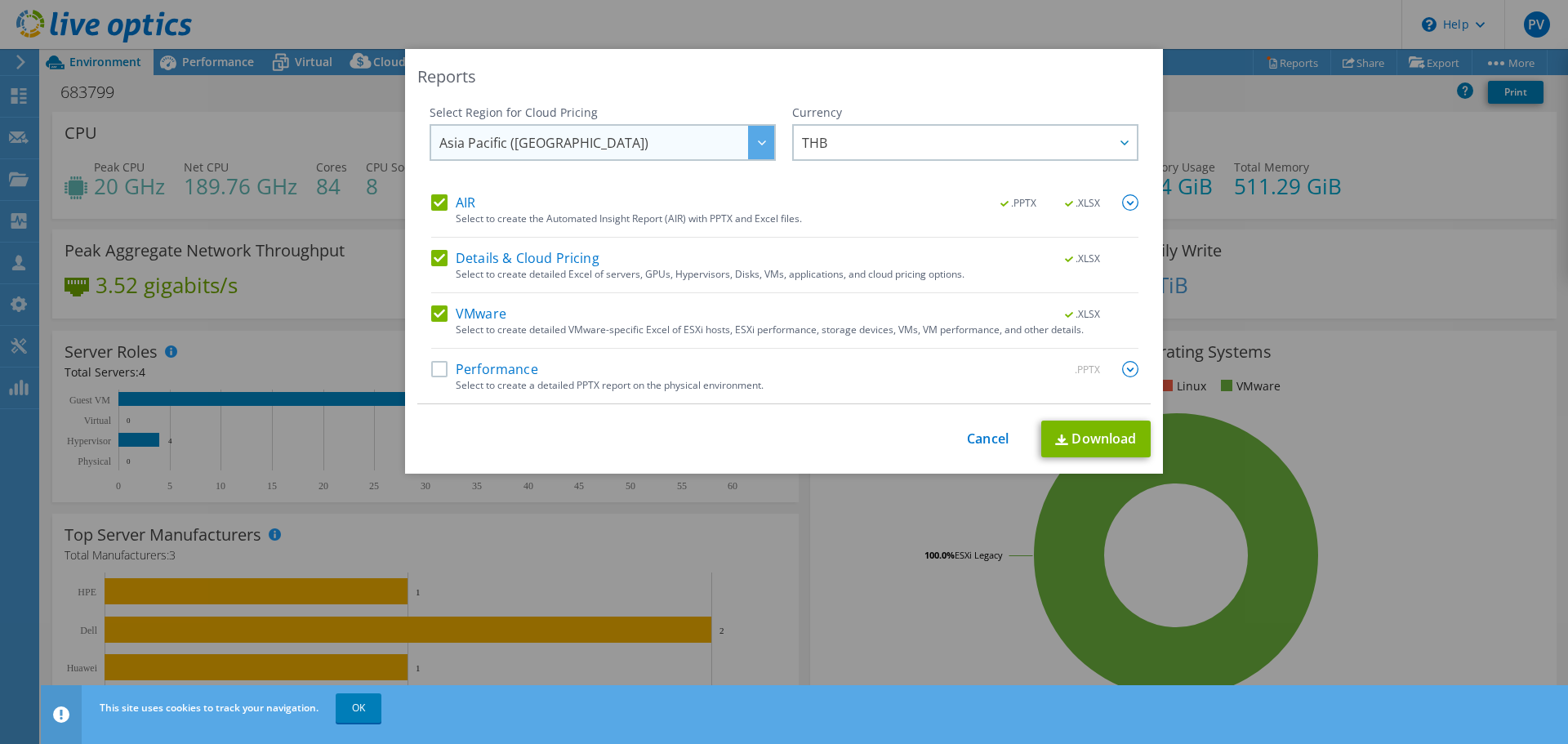
click at [608, 150] on span "Asia Pacific ([GEOGRAPHIC_DATA])" at bounding box center [606, 142] width 334 height 33
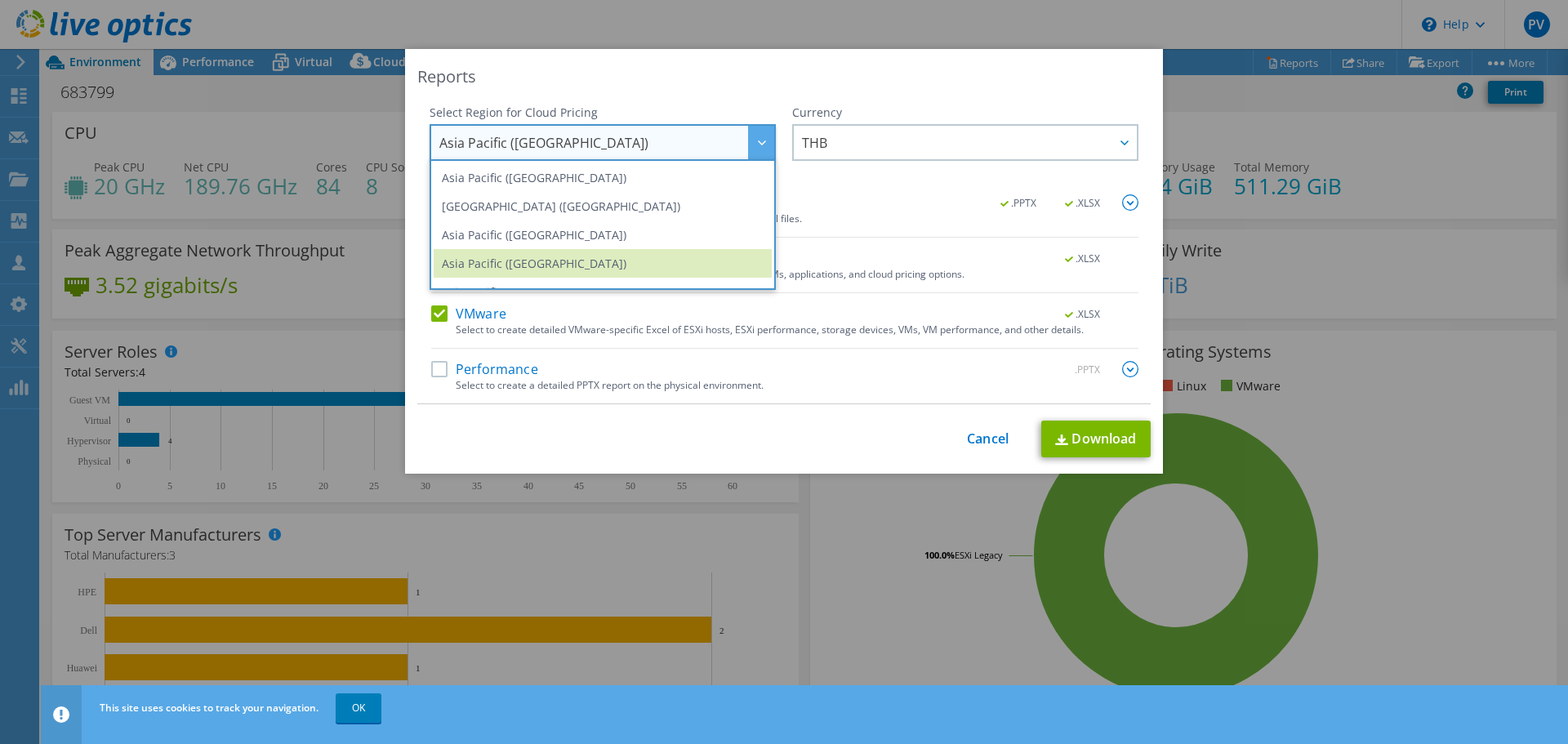
click at [920, 76] on div "Reports" at bounding box center [784, 77] width 733 height 22
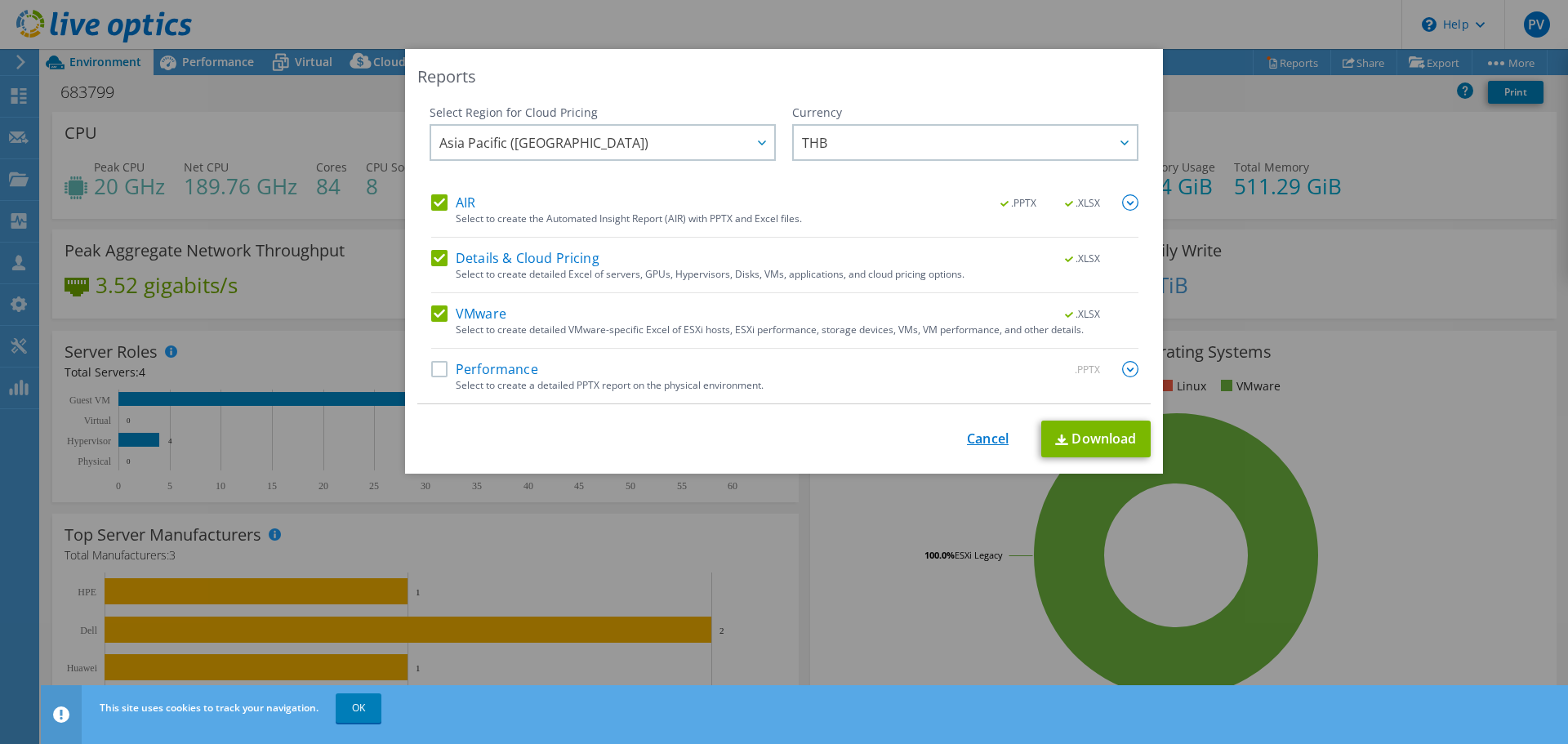
click at [990, 442] on link "Cancel" at bounding box center [987, 439] width 42 height 16
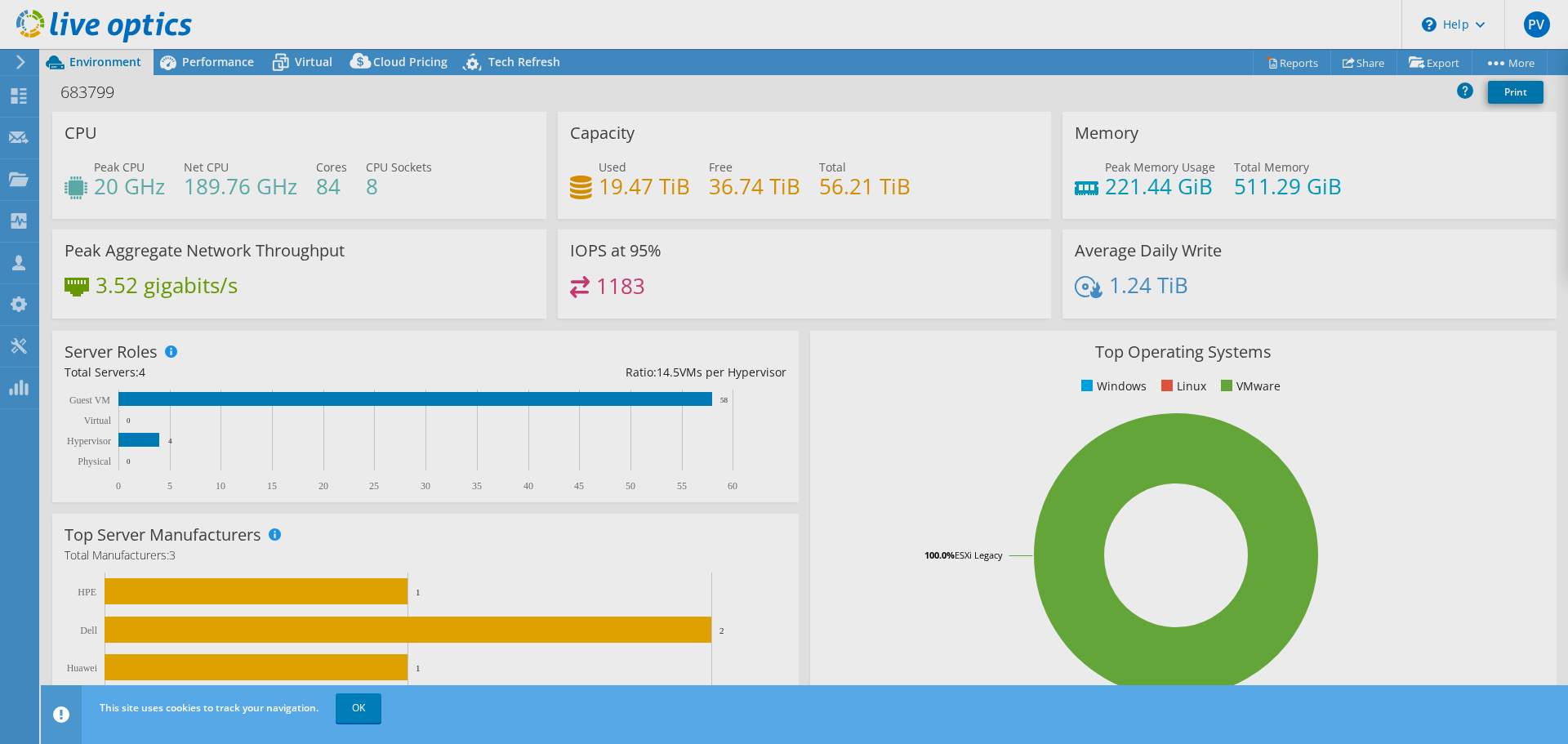
click at [189, 73] on div "This project has been archived. No changes can be made, and graphs and summary …" at bounding box center [804, 396] width 1526 height 695
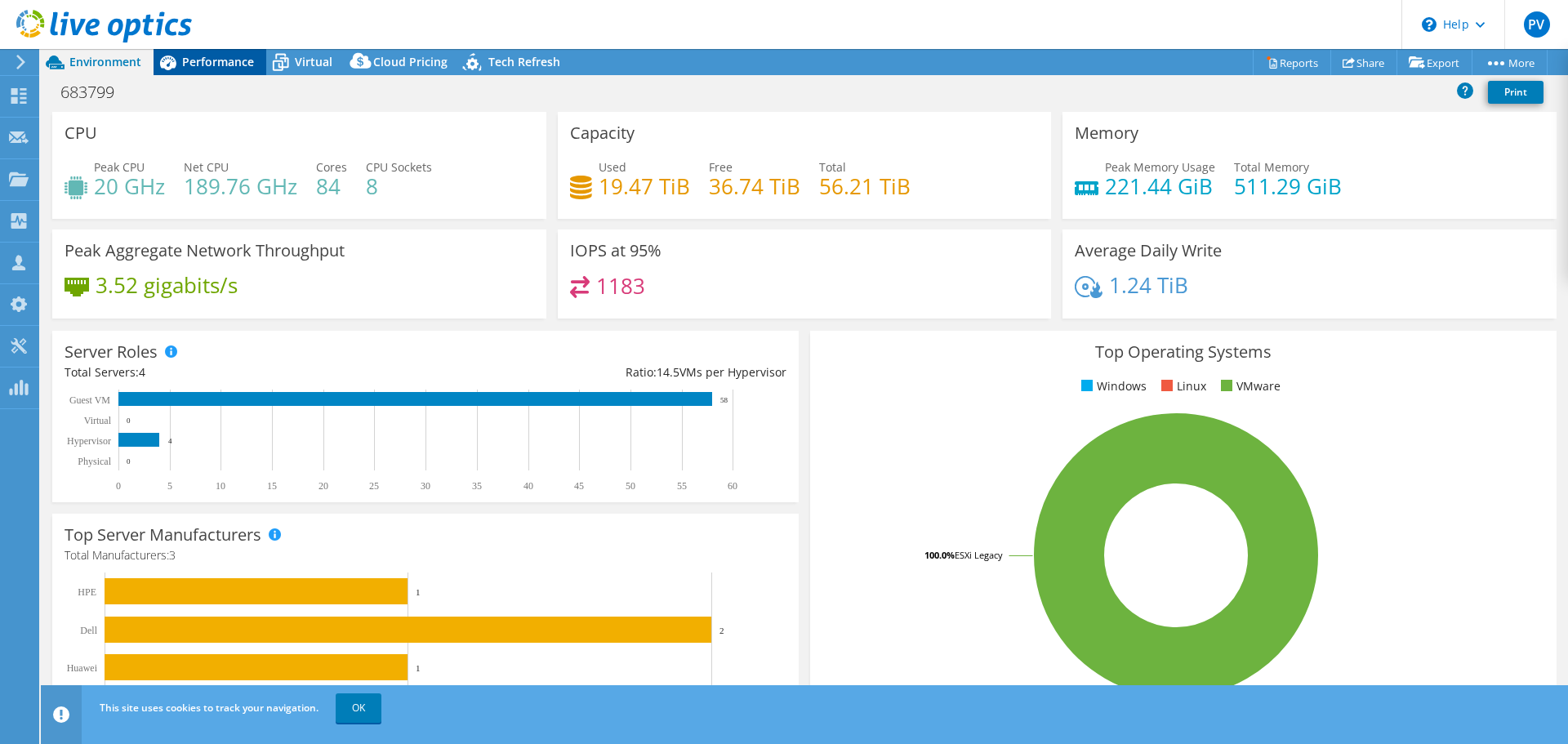
click at [199, 67] on span "Performance" at bounding box center [218, 62] width 72 height 16
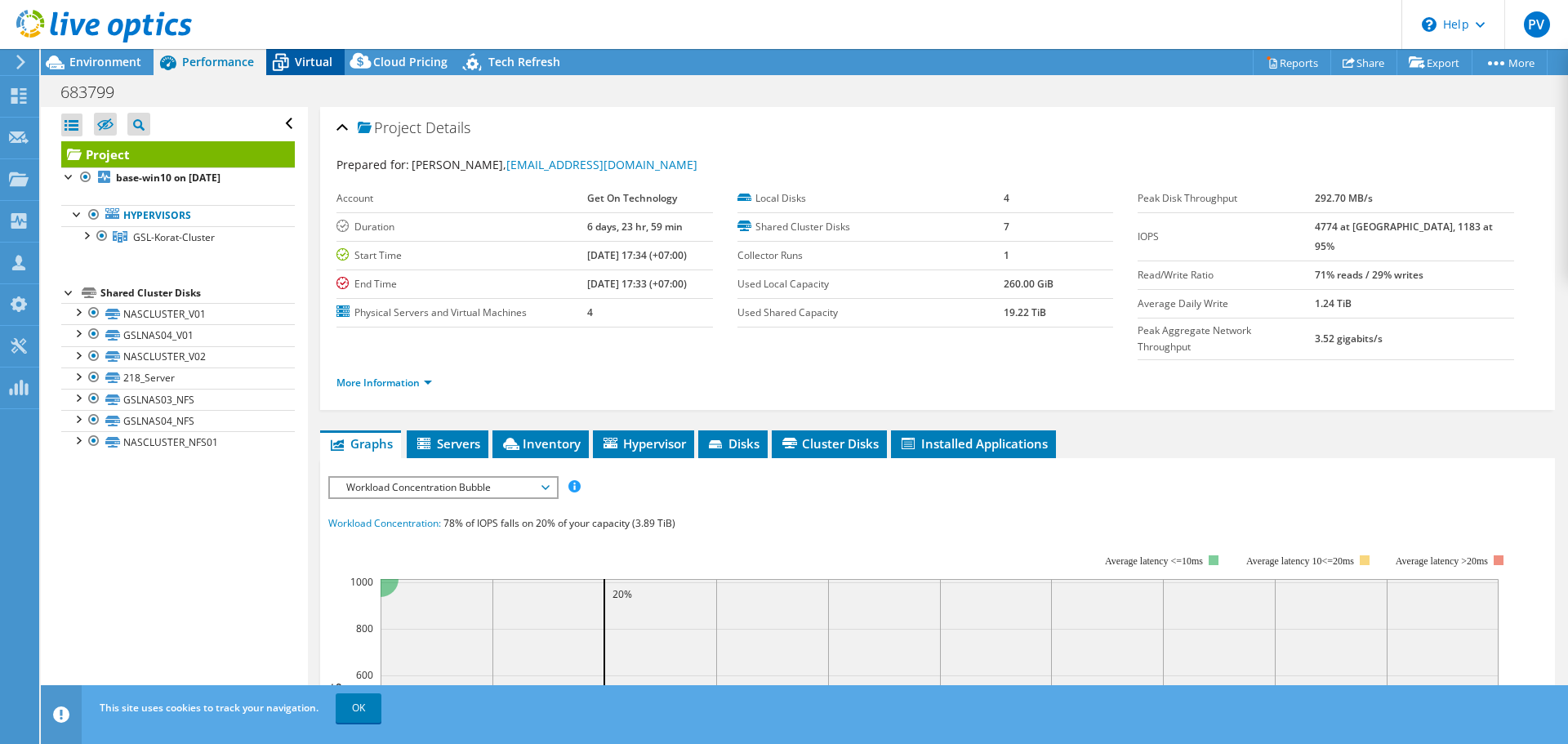
click at [293, 63] on icon at bounding box center [280, 62] width 28 height 28
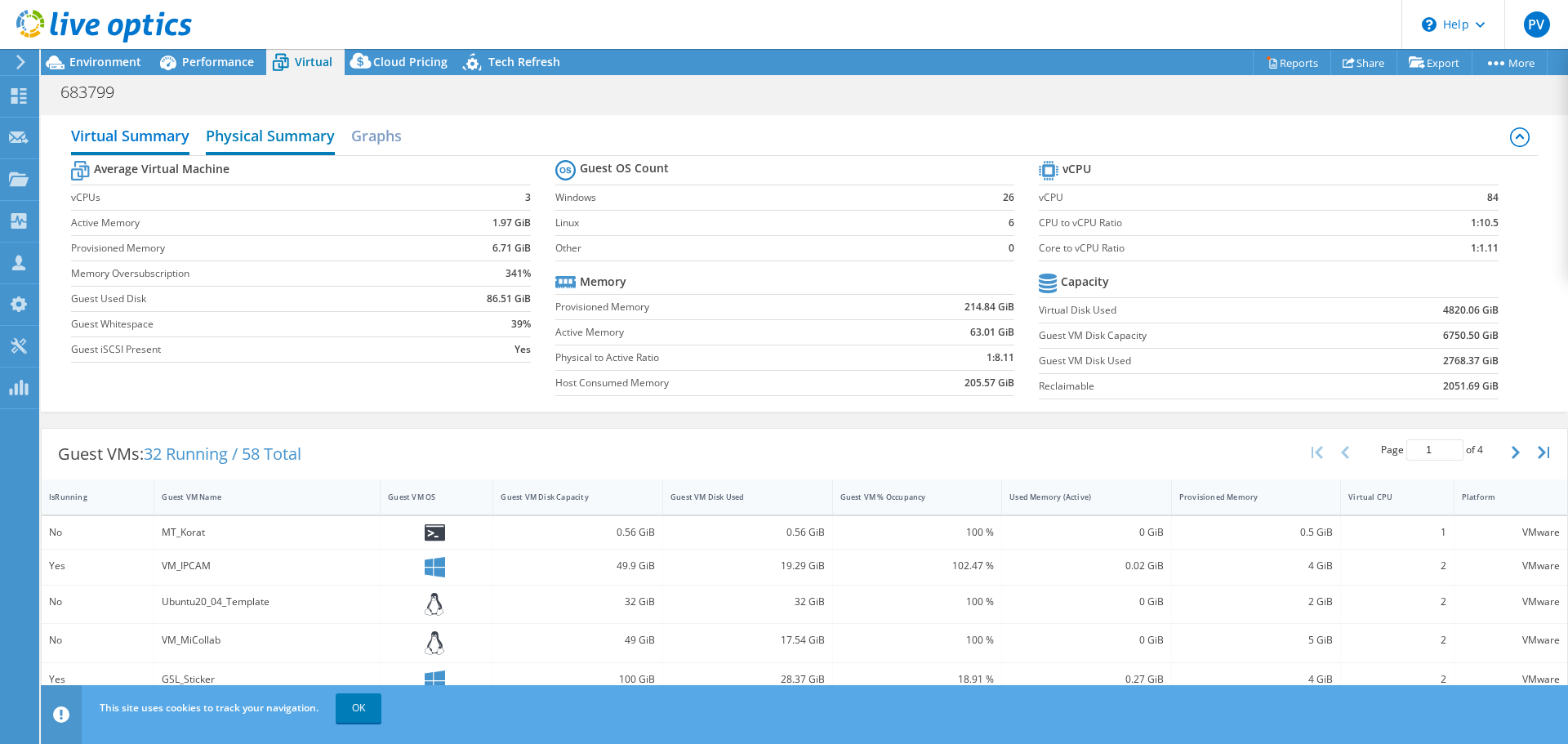
click at [262, 135] on h2 "Physical Summary" at bounding box center [270, 136] width 129 height 36
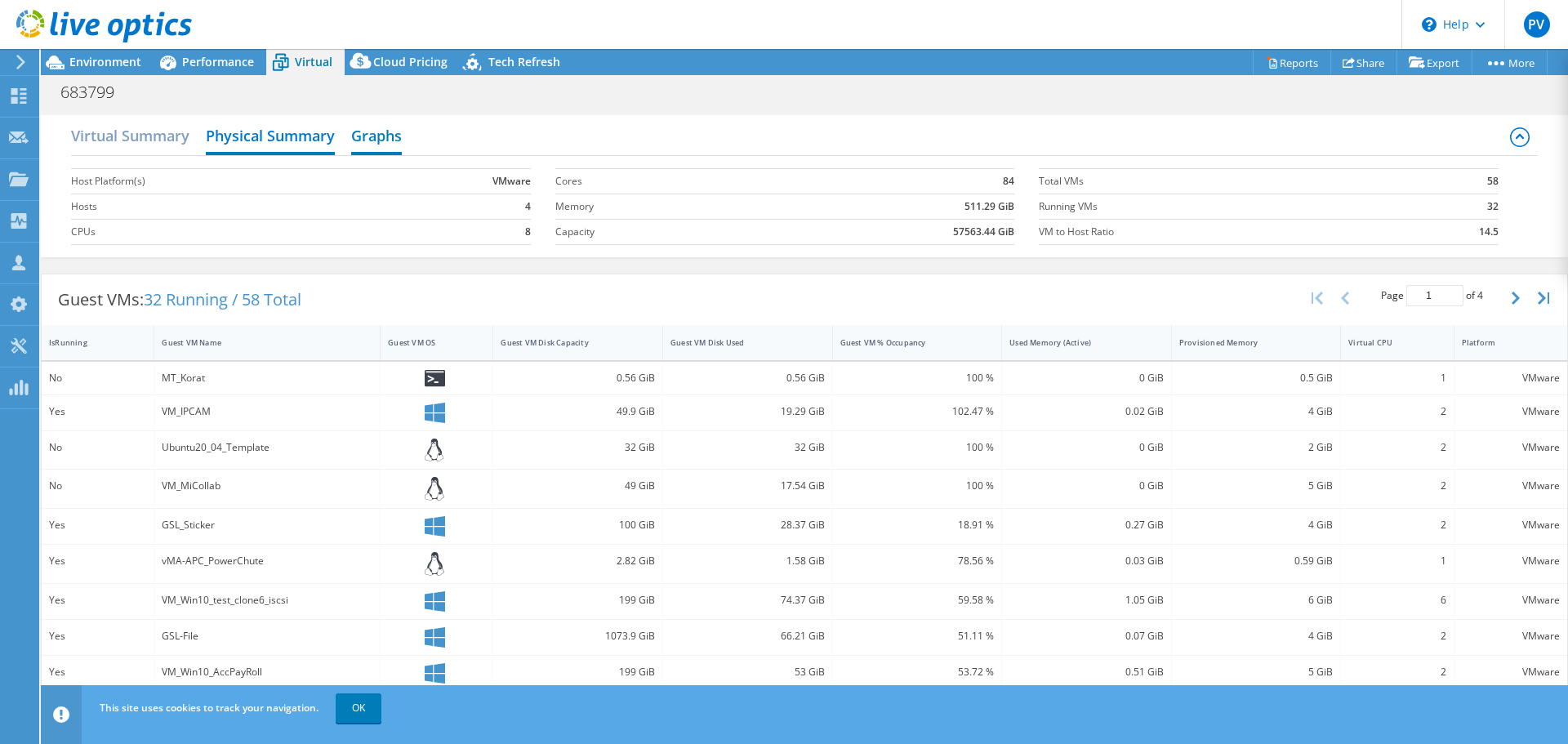
click at [394, 140] on h2 "Graphs" at bounding box center [376, 136] width 51 height 36
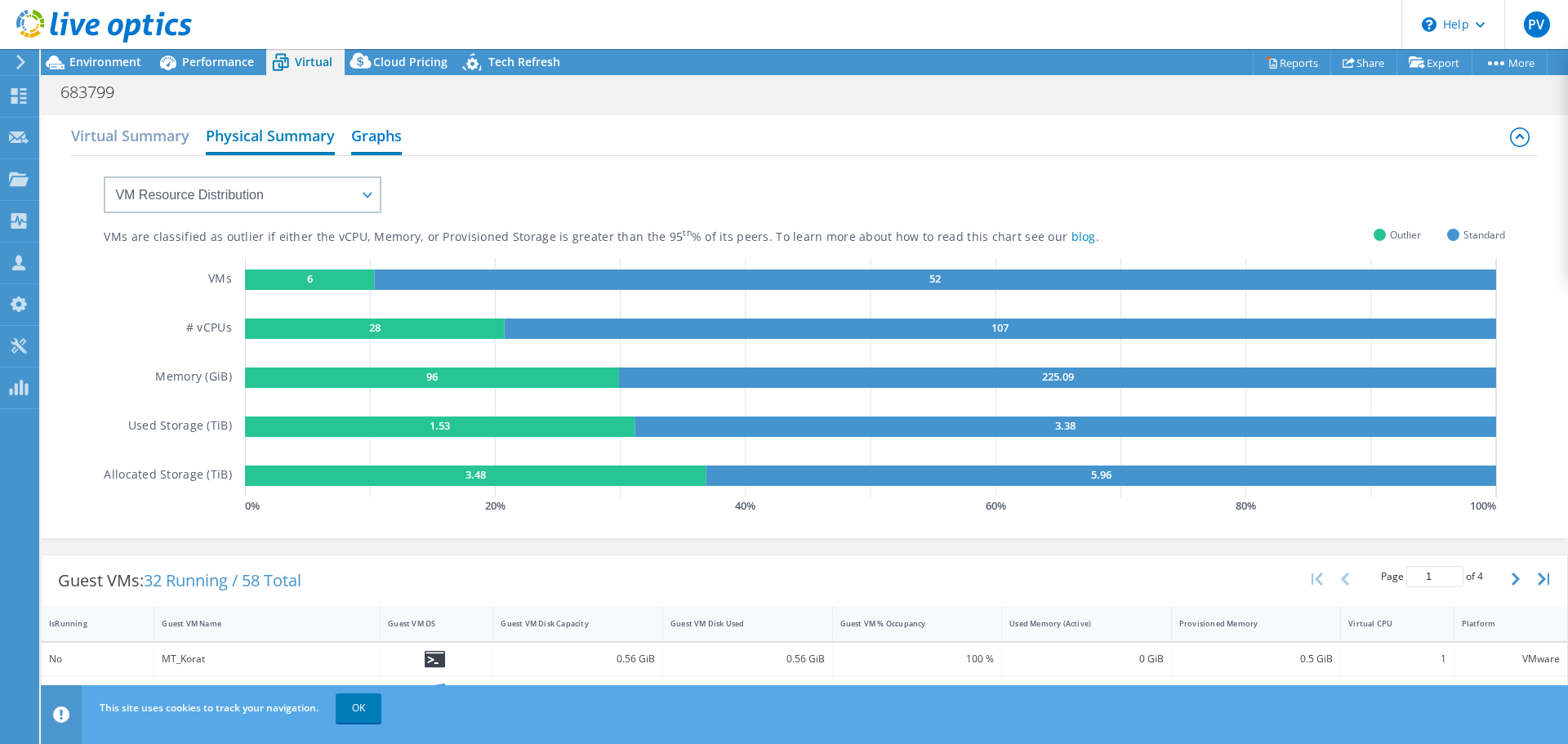
click at [223, 140] on h2 "Physical Summary" at bounding box center [270, 136] width 129 height 36
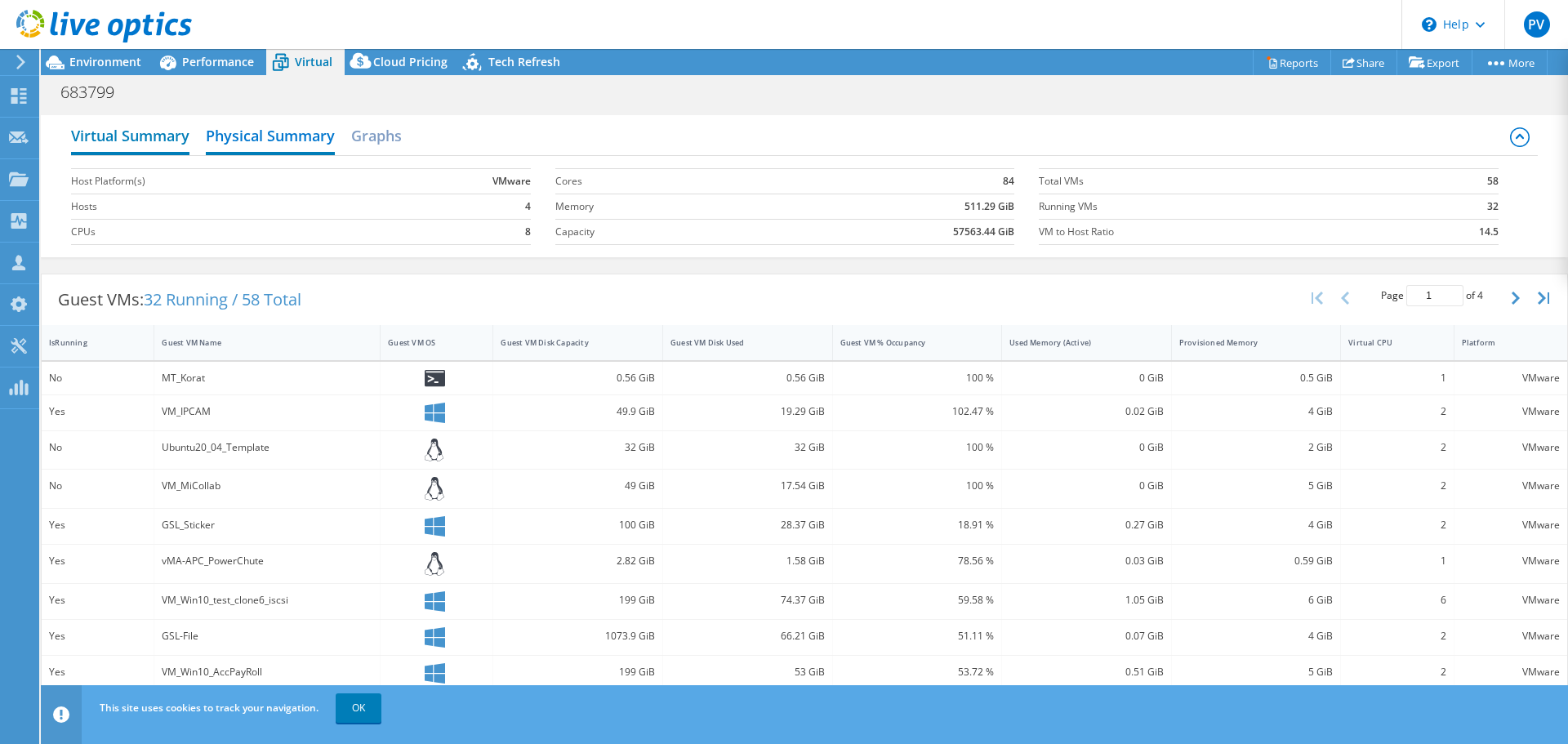
click at [147, 143] on h2 "Virtual Summary" at bounding box center [130, 136] width 118 height 36
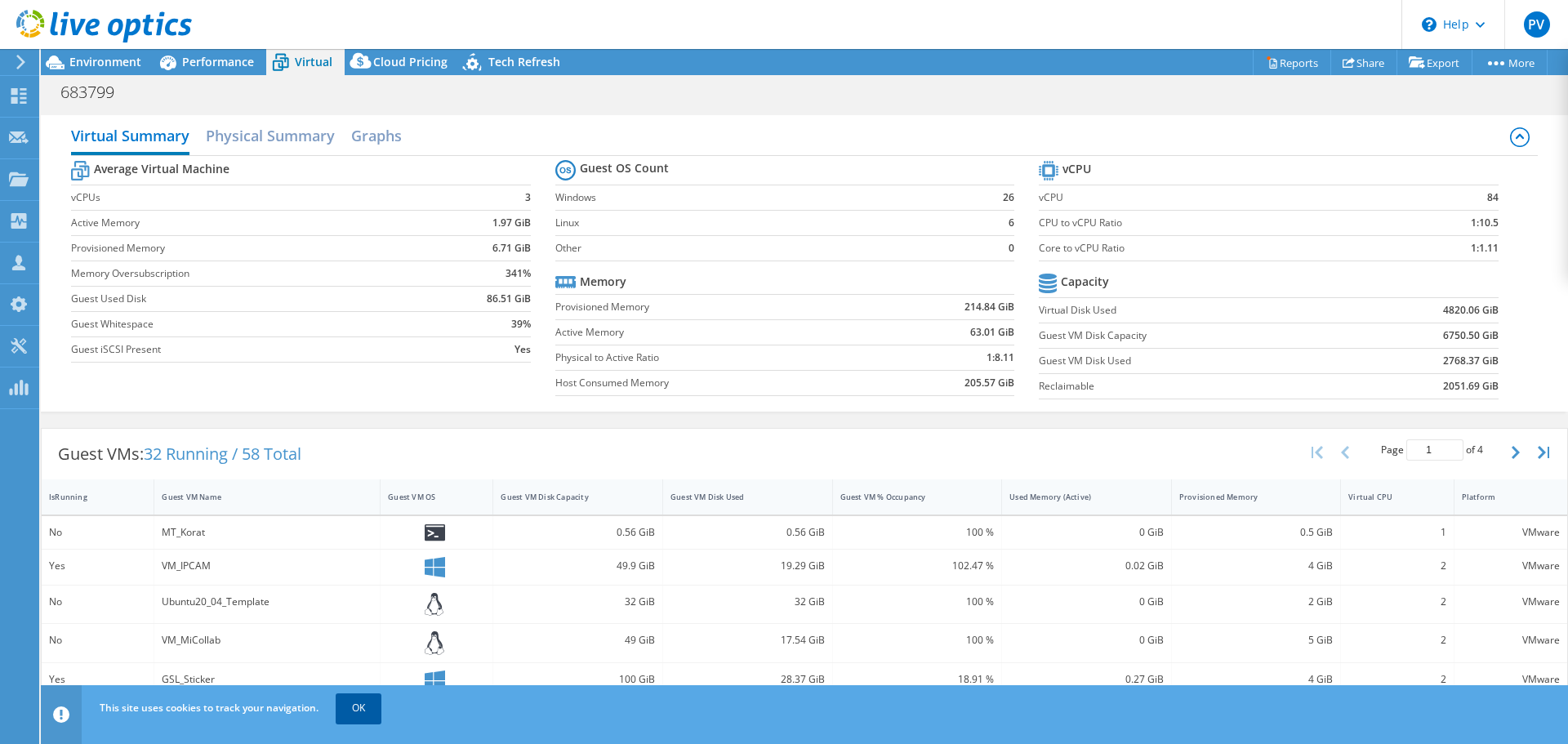
click at [378, 710] on link "OK" at bounding box center [358, 707] width 46 height 29
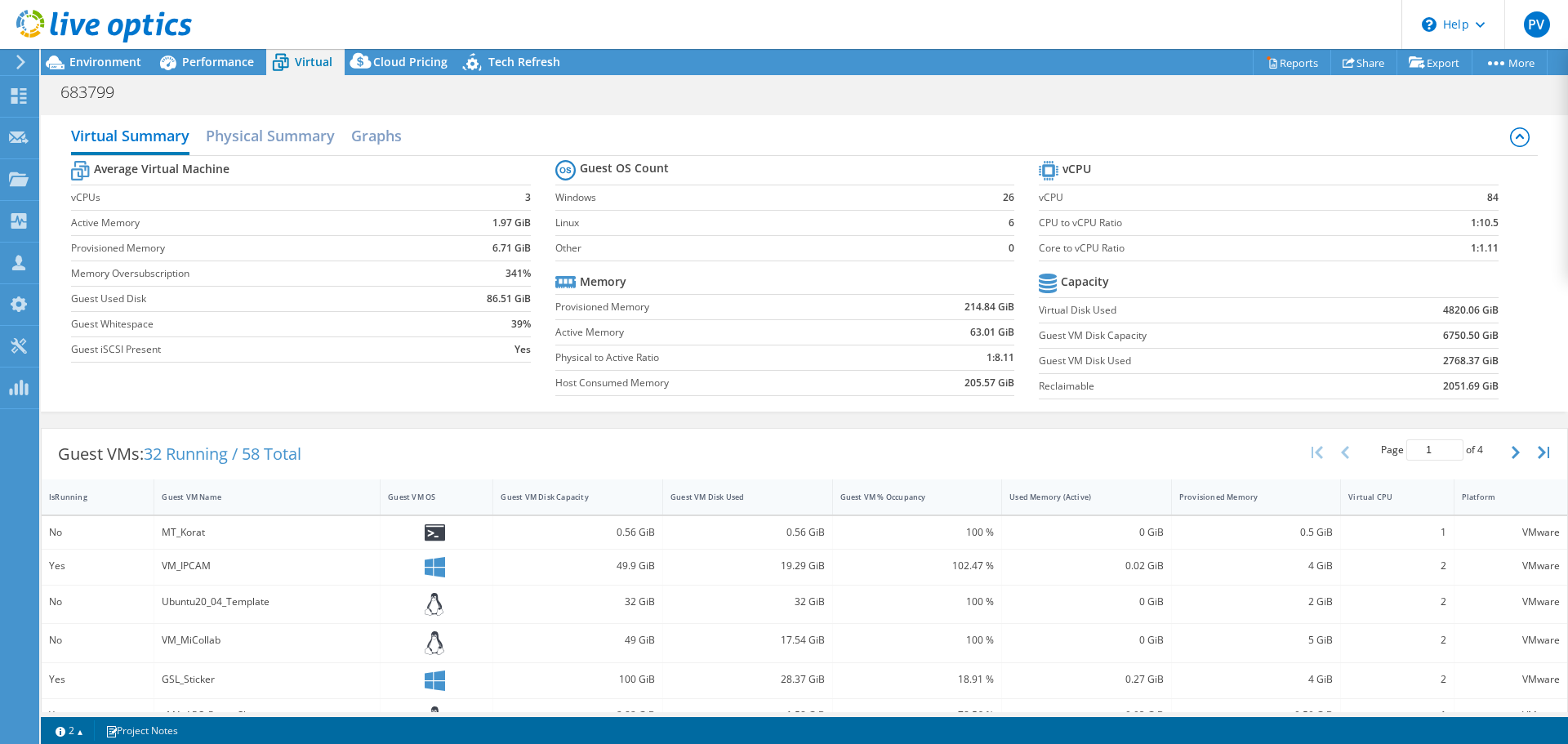
click at [969, 305] on b "214.84 GiB" at bounding box center [989, 307] width 50 height 17
click at [960, 329] on td "63.01 GiB" at bounding box center [947, 332] width 133 height 25
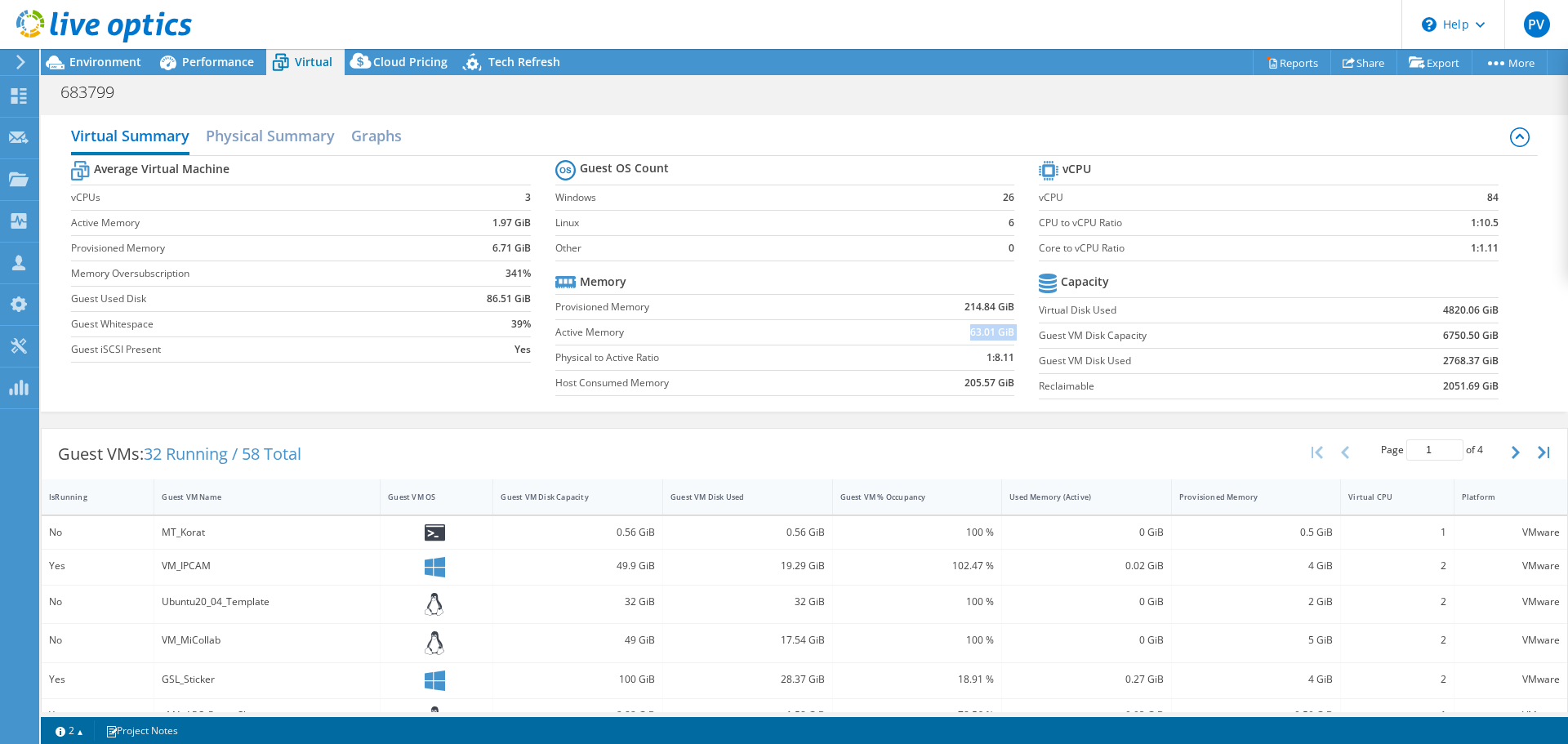
click at [960, 329] on td "63.01 GiB" at bounding box center [947, 332] width 133 height 25
click at [948, 373] on td "205.57 GiB" at bounding box center [947, 383] width 133 height 25
click at [987, 384] on b "205.57 GiB" at bounding box center [989, 384] width 50 height 17
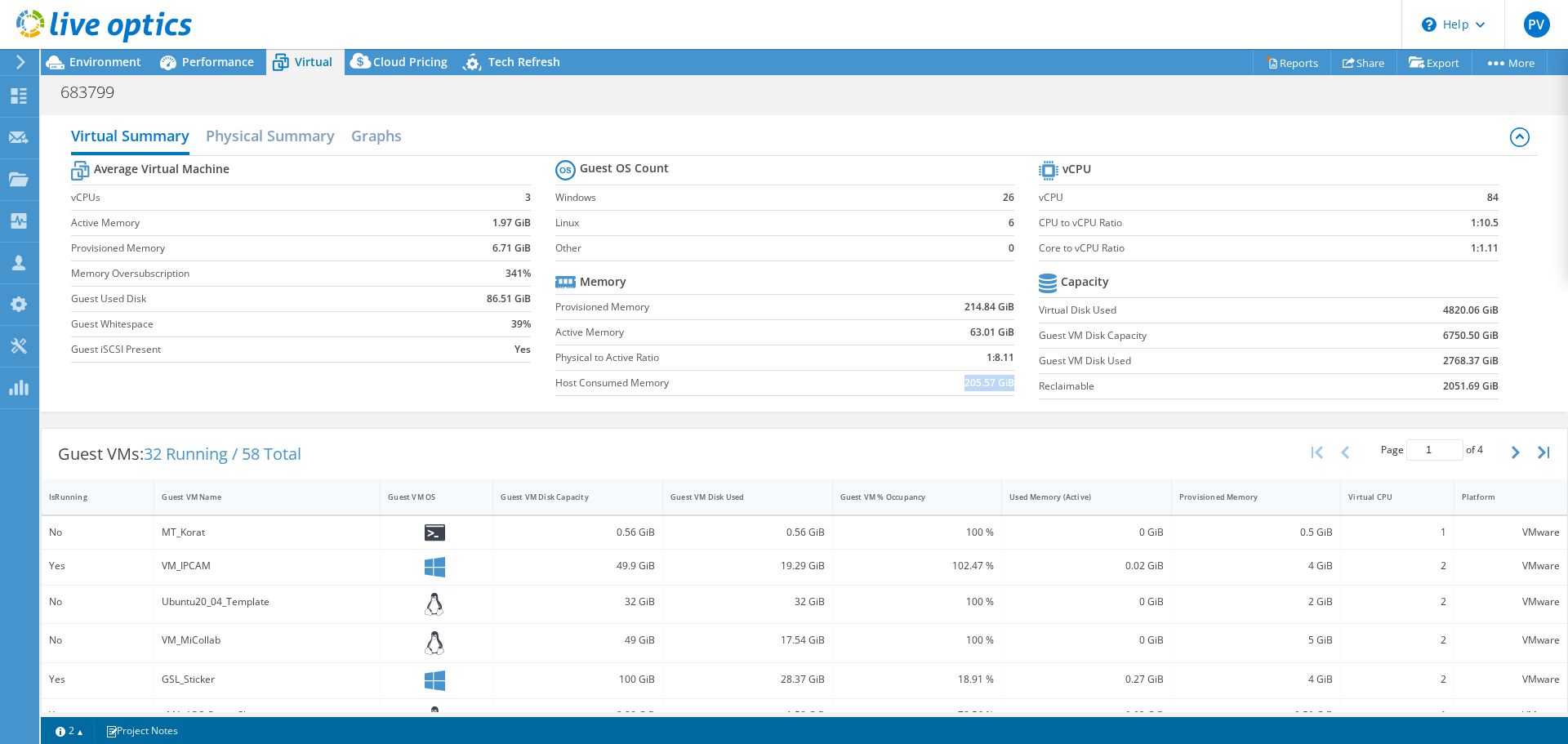
click at [987, 384] on b "205.57 GiB" at bounding box center [989, 384] width 50 height 17
click at [190, 60] on span "Performance" at bounding box center [218, 62] width 72 height 16
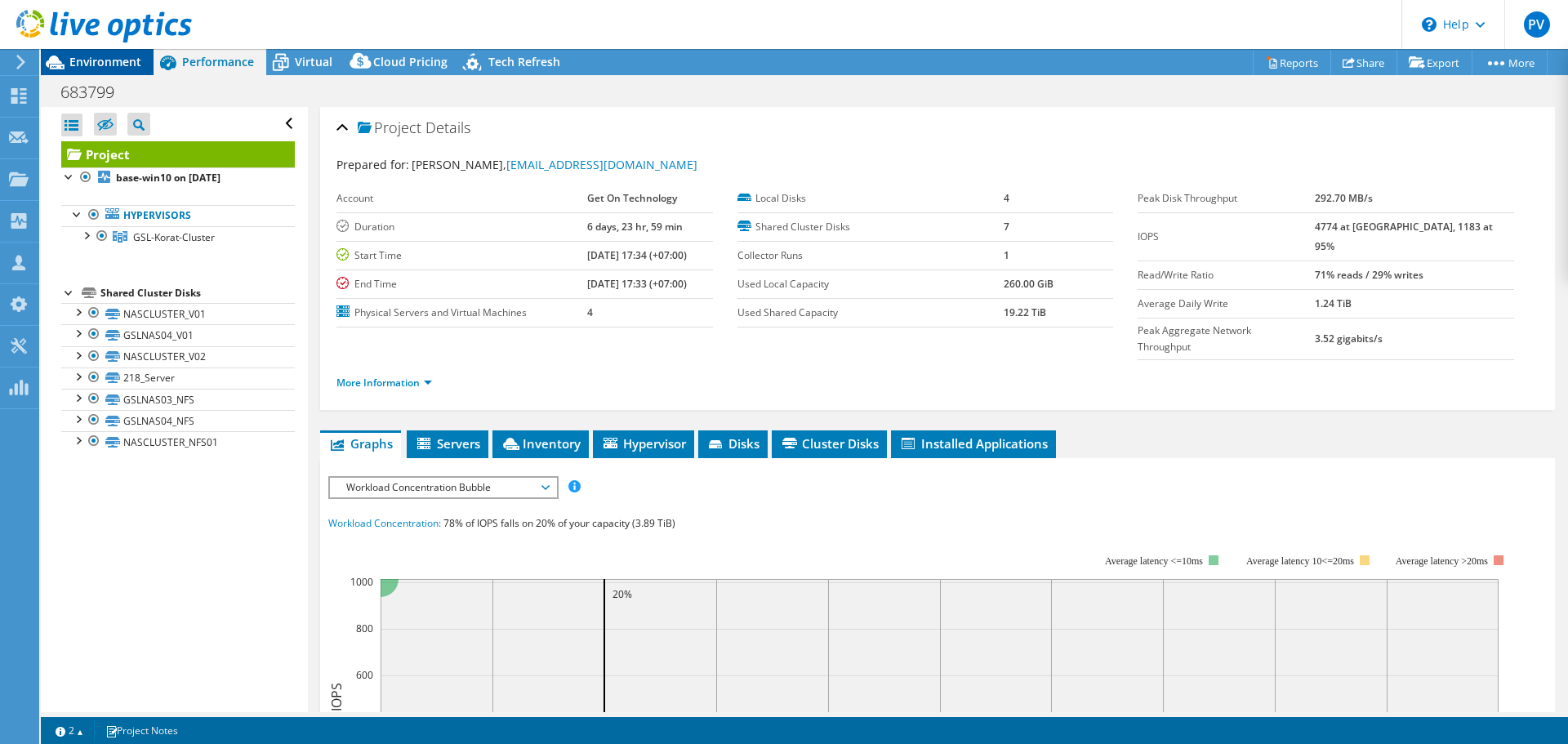
click at [111, 66] on span "Environment" at bounding box center [105, 62] width 72 height 16
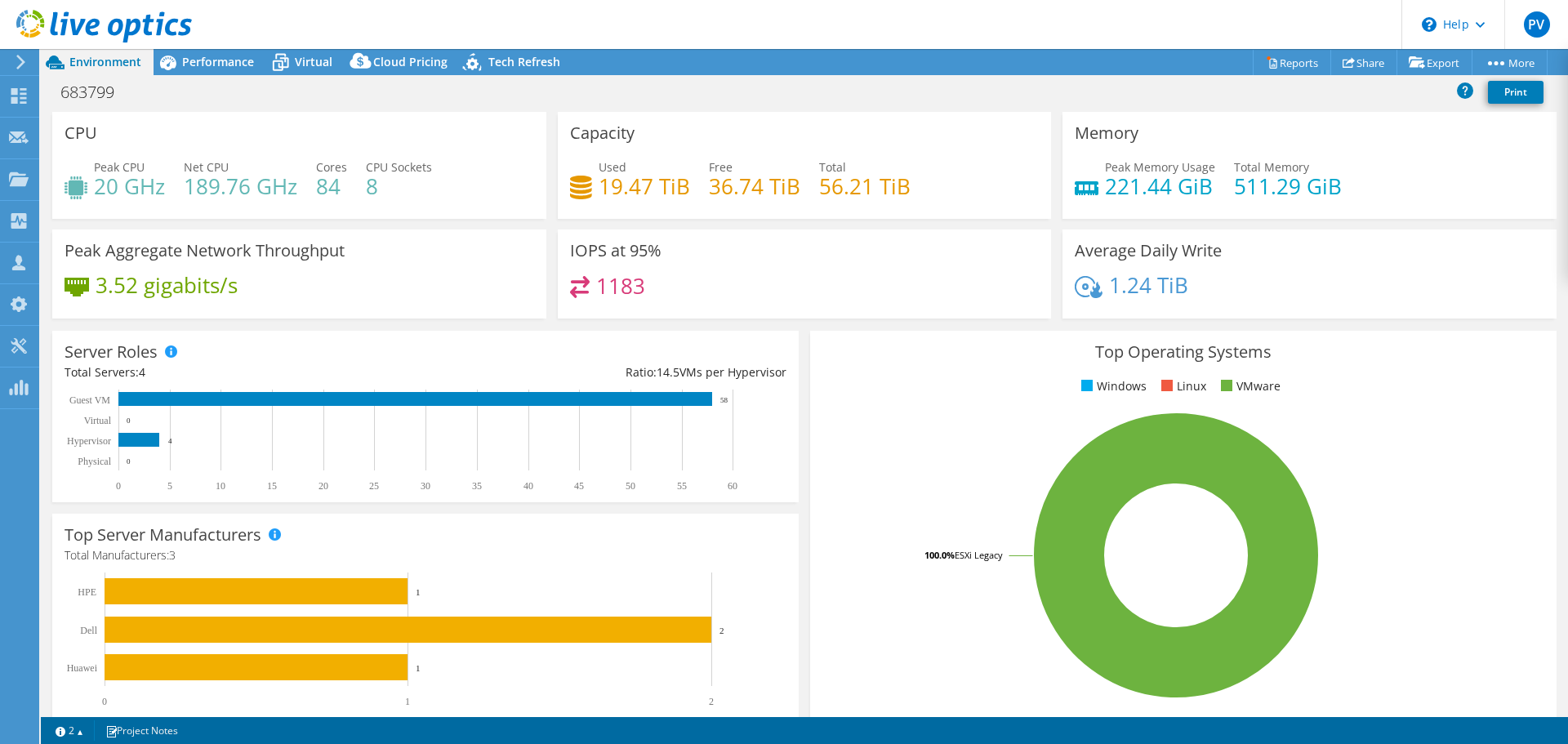
click at [1252, 178] on h4 "511.29 GiB" at bounding box center [1288, 186] width 108 height 18
copy h4 "511.29"
